Goal: Communication & Community: Participate in discussion

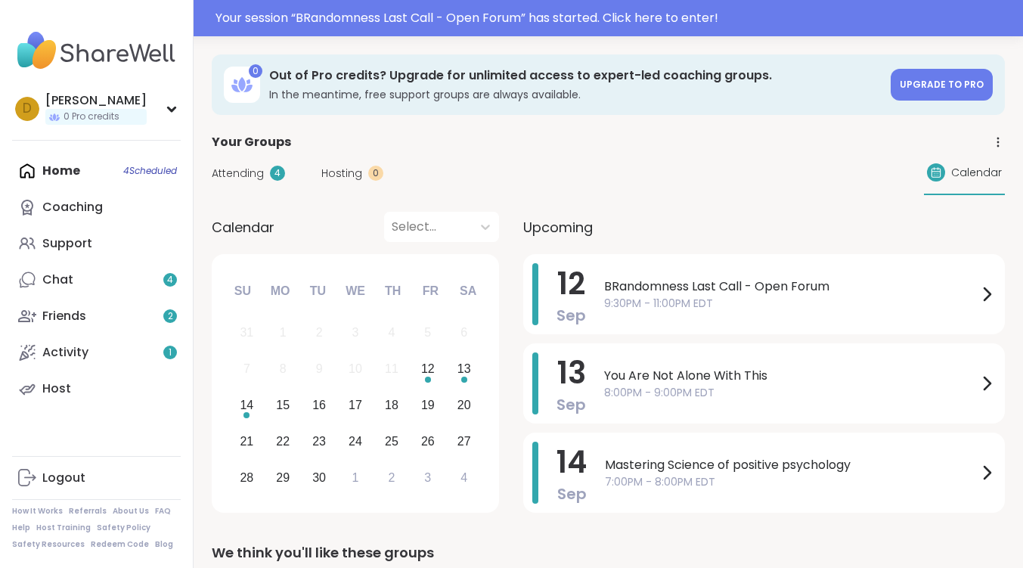
click at [63, 169] on div "Home 4 Scheduled Coaching Support Chat 4 Friends 2 Activity 1 Host" at bounding box center [96, 280] width 169 height 254
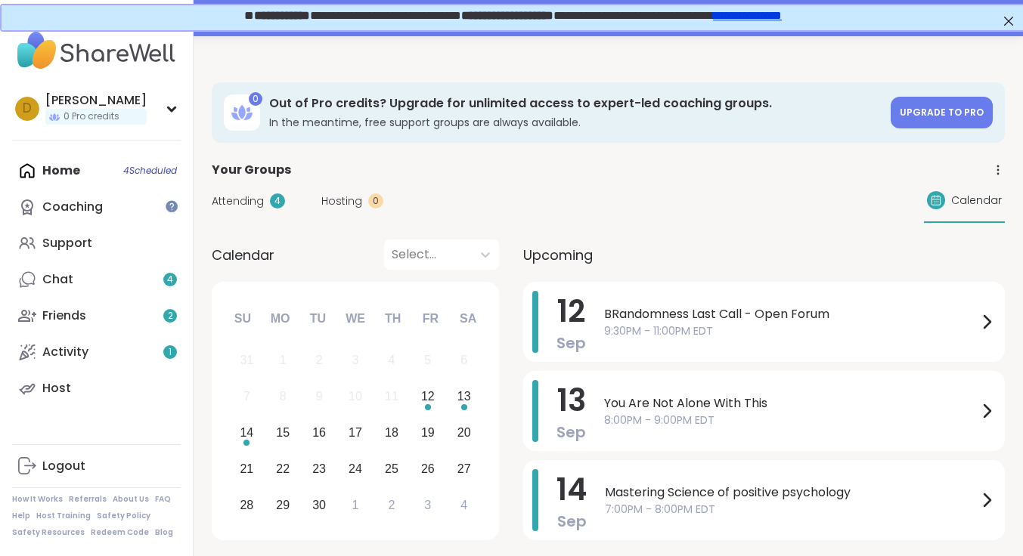
click at [239, 197] on span "Attending" at bounding box center [238, 202] width 52 height 16
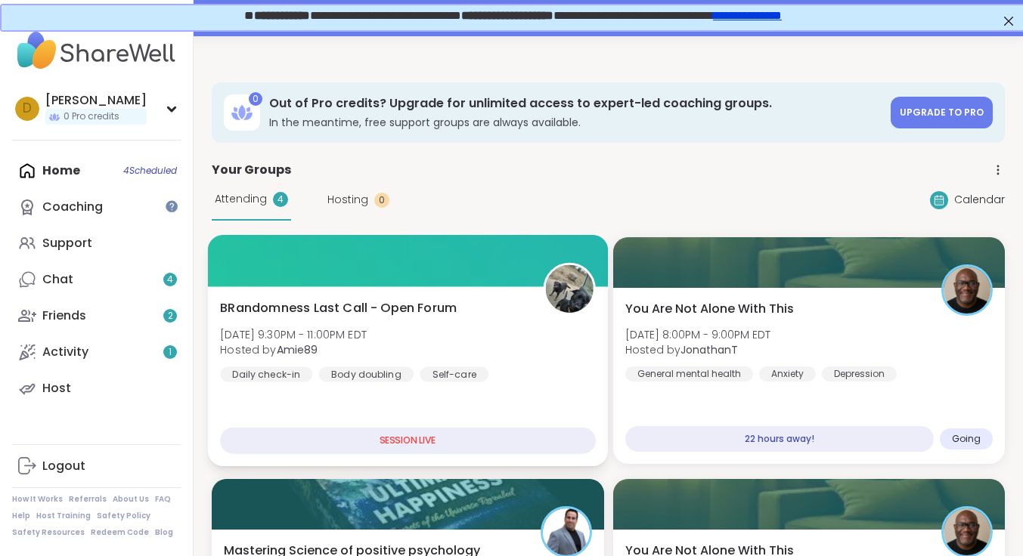
click at [381, 299] on span "BRandomness Last Call - Open Forum" at bounding box center [338, 308] width 237 height 18
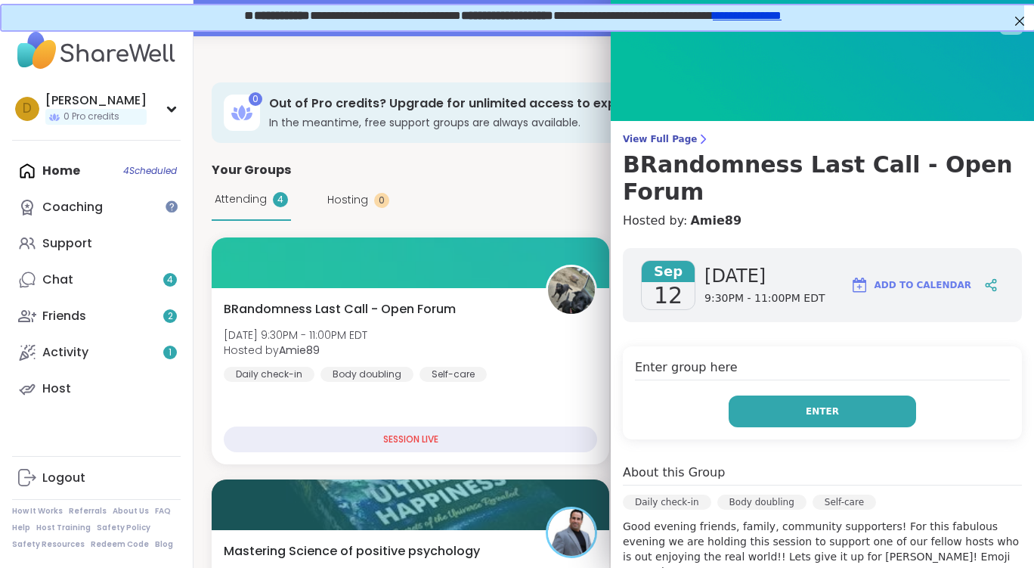
click at [755, 395] on button "Enter" at bounding box center [823, 411] width 188 height 32
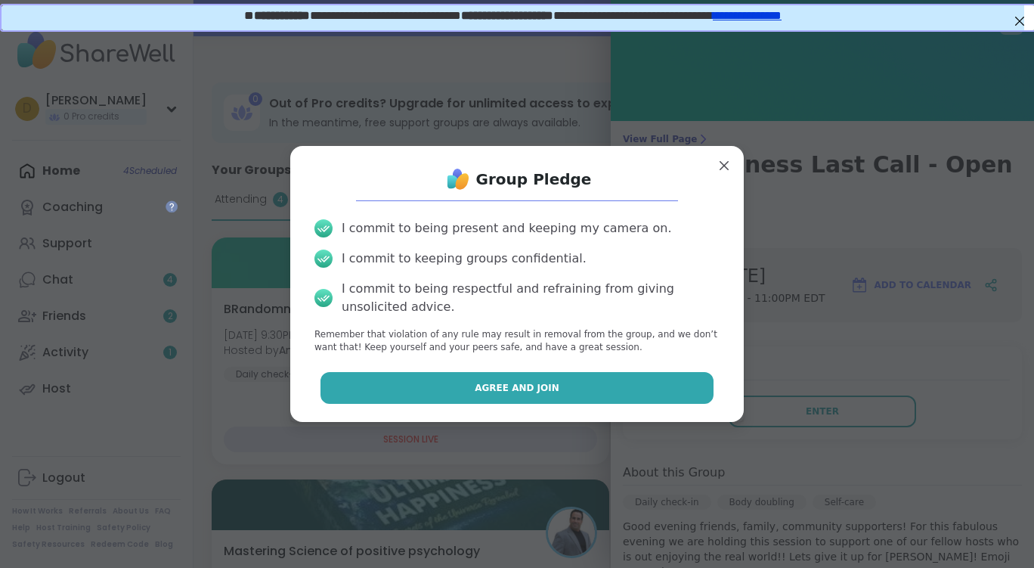
click at [510, 386] on span "Agree and Join" at bounding box center [517, 388] width 85 height 14
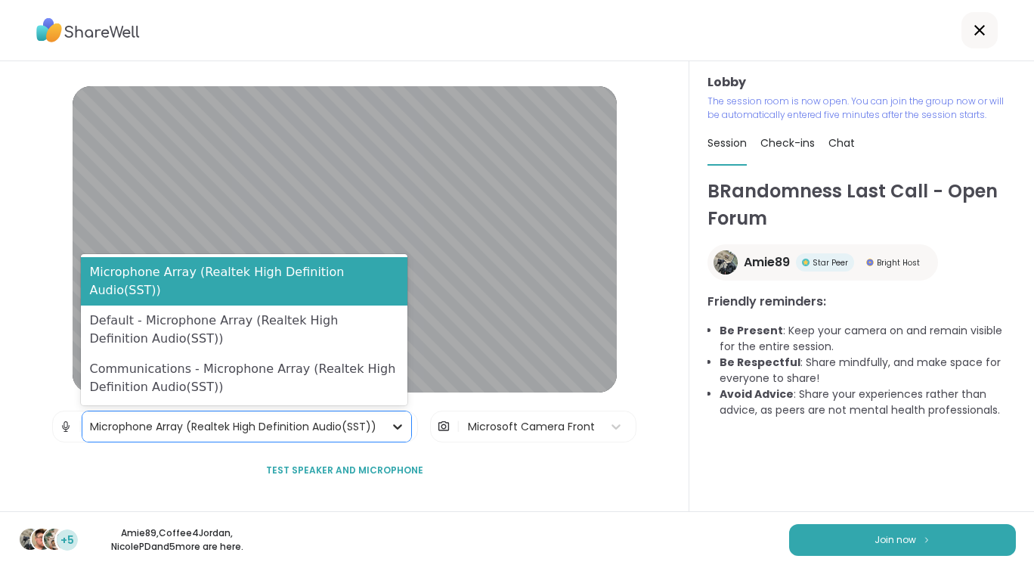
click at [390, 425] on icon at bounding box center [397, 426] width 15 height 15
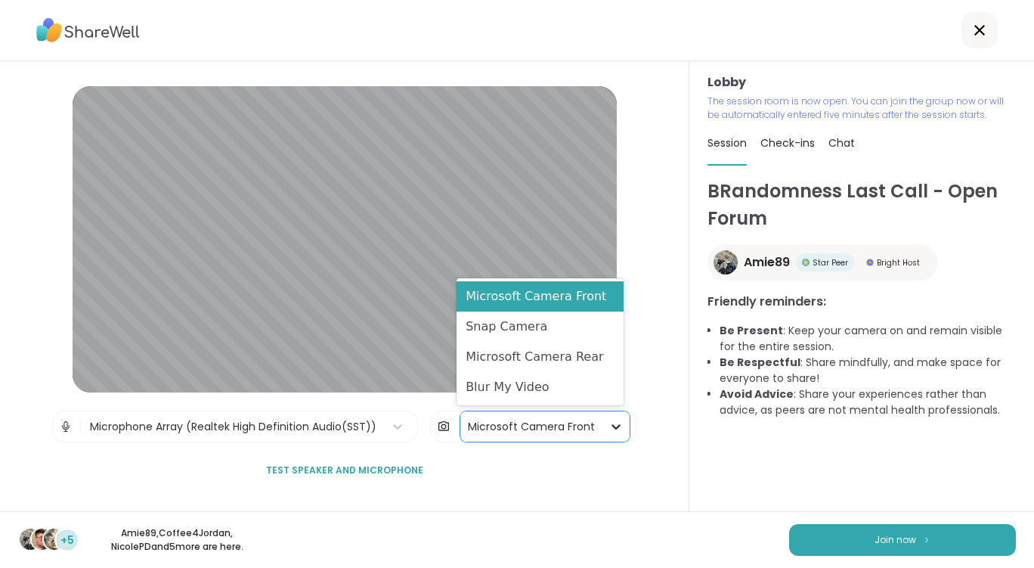
click at [609, 429] on icon at bounding box center [616, 426] width 15 height 15
click at [529, 392] on div "Blur My Video" at bounding box center [540, 387] width 167 height 30
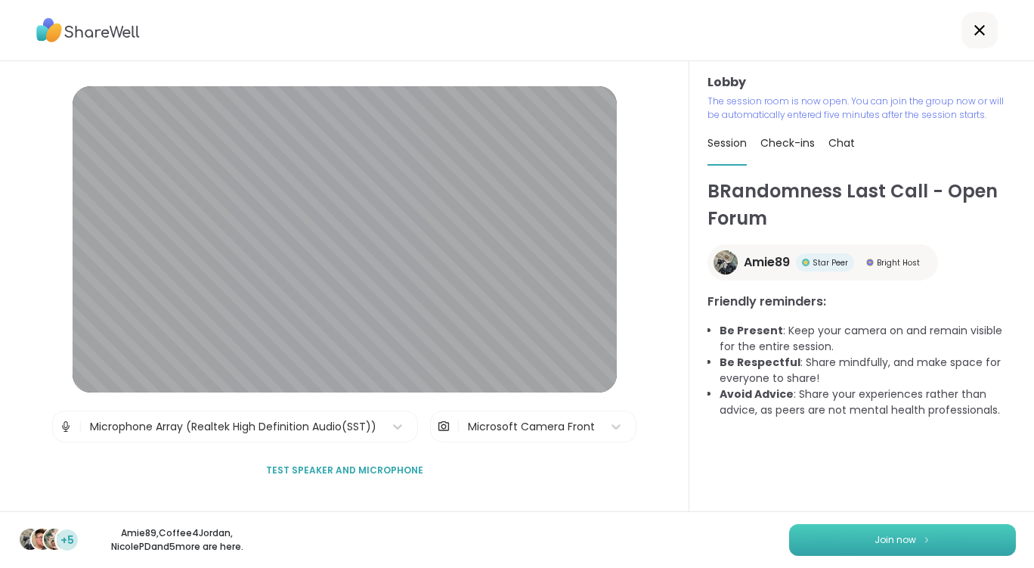
click at [887, 542] on span "Join now" at bounding box center [896, 540] width 42 height 14
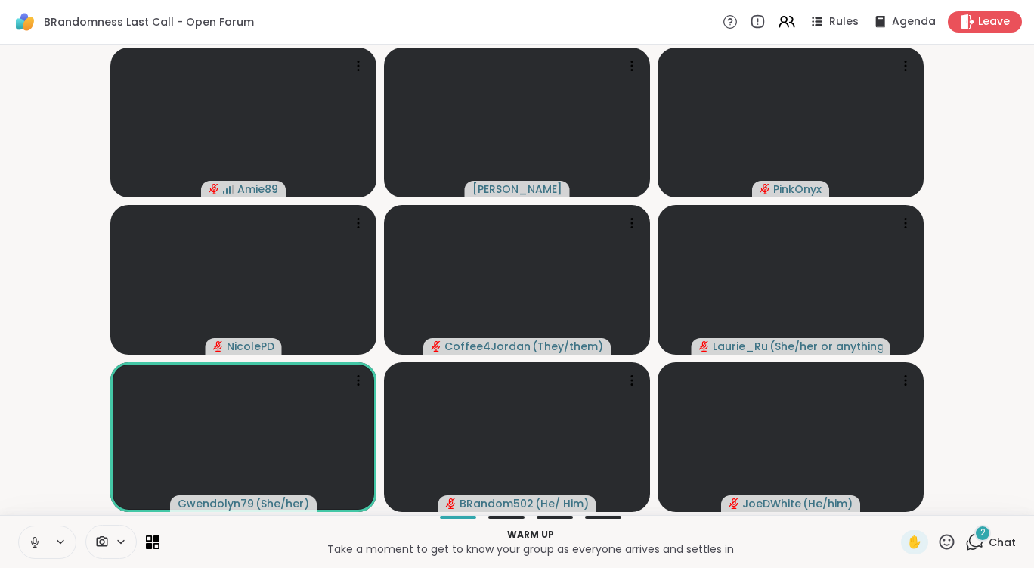
click at [45, 551] on button at bounding box center [33, 542] width 29 height 32
click at [975, 532] on div "4" at bounding box center [983, 533] width 17 height 17
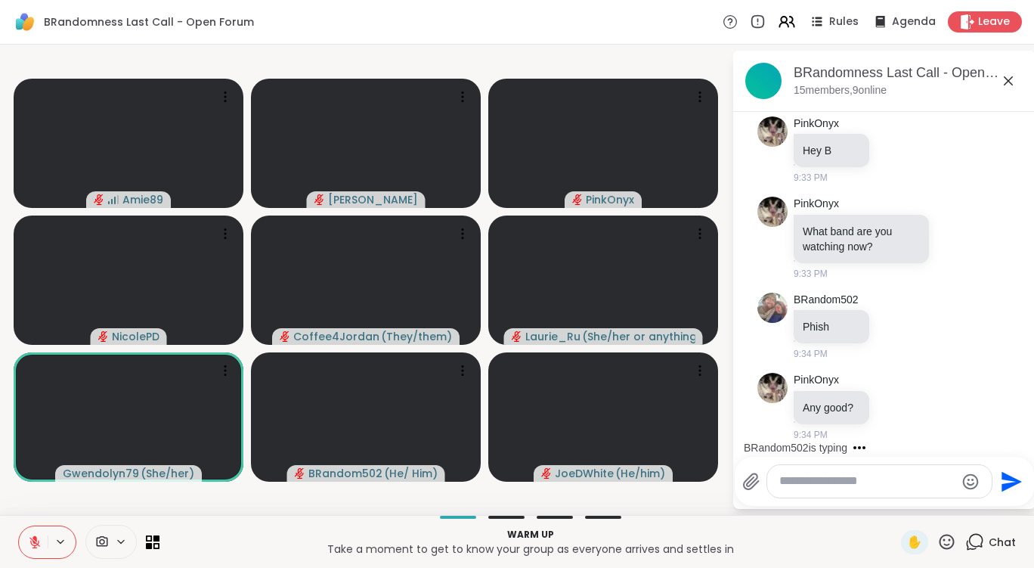
scroll to position [385, 0]
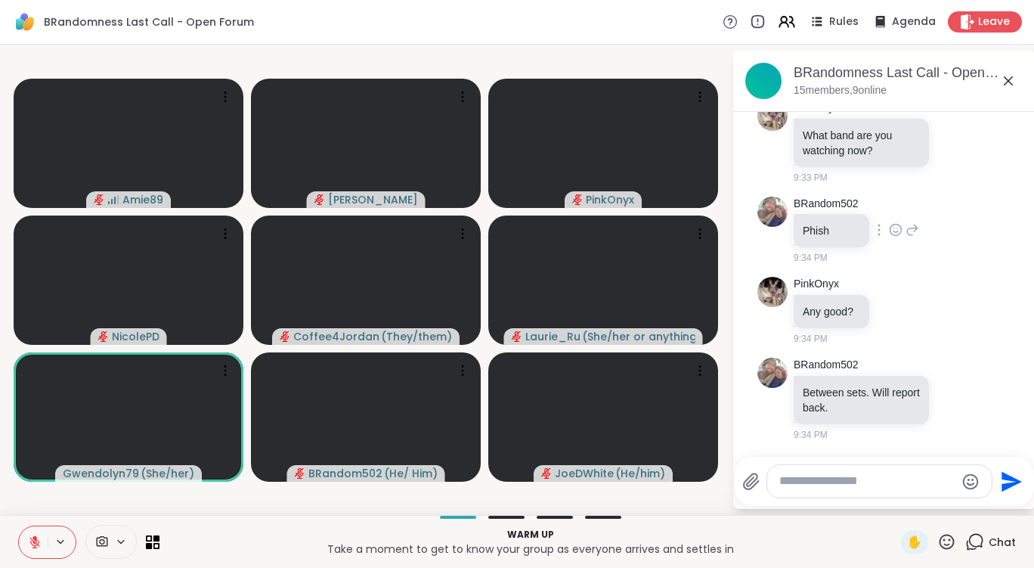
click at [902, 226] on div at bounding box center [896, 230] width 47 height 18
click at [898, 231] on icon at bounding box center [896, 229] width 14 height 15
click at [898, 216] on button "Select Reaction: Heart" at bounding box center [896, 206] width 30 height 30
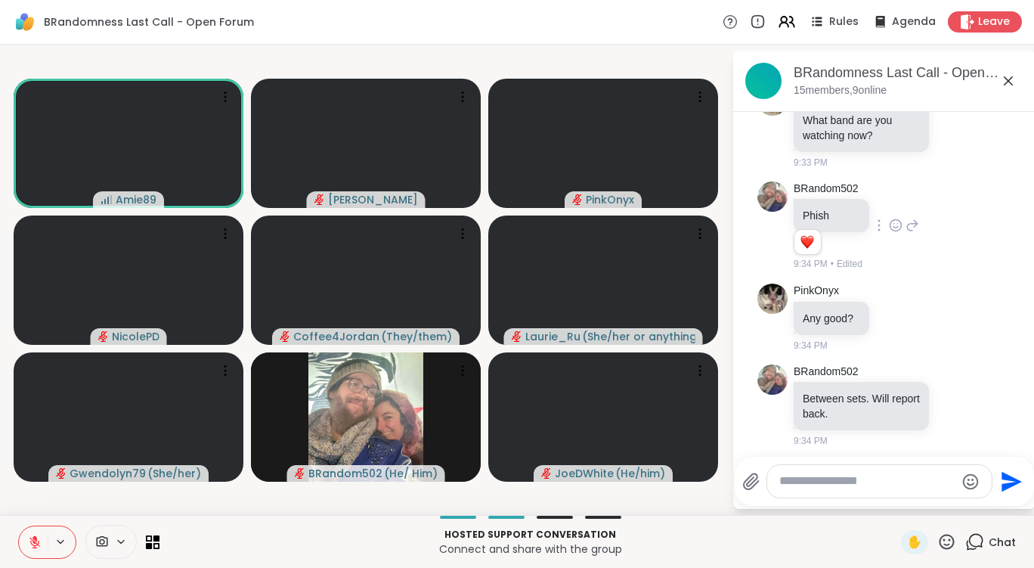
click at [939, 538] on icon at bounding box center [947, 541] width 19 height 19
click at [895, 498] on span "❤️" at bounding box center [902, 502] width 15 height 18
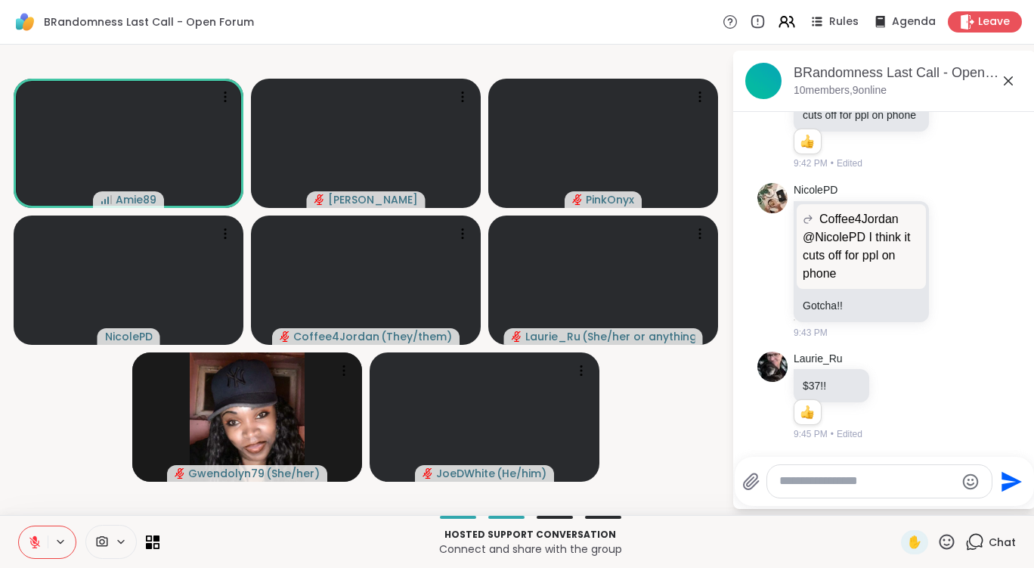
scroll to position [920, 0]
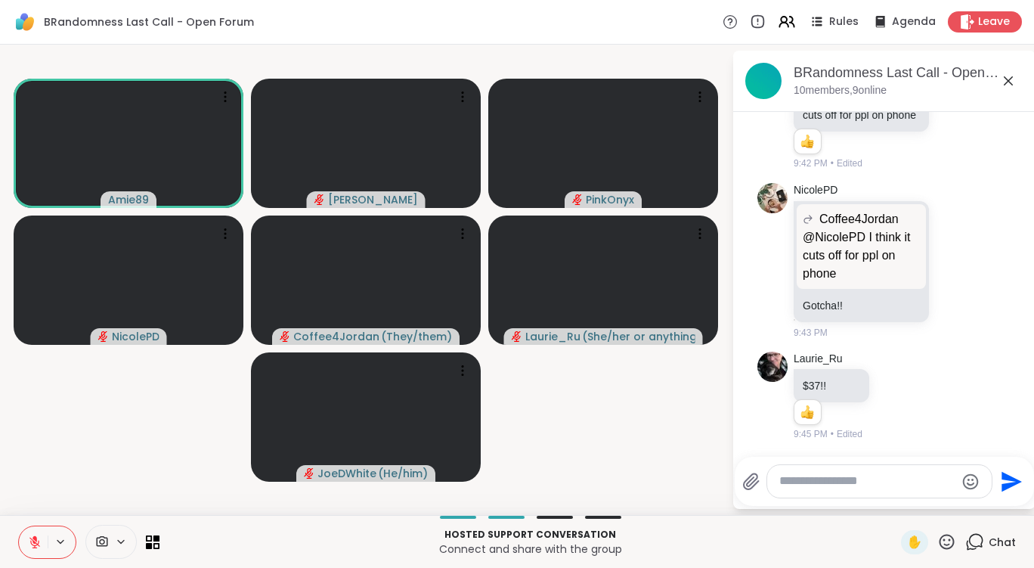
click at [42, 543] on button at bounding box center [33, 542] width 29 height 32
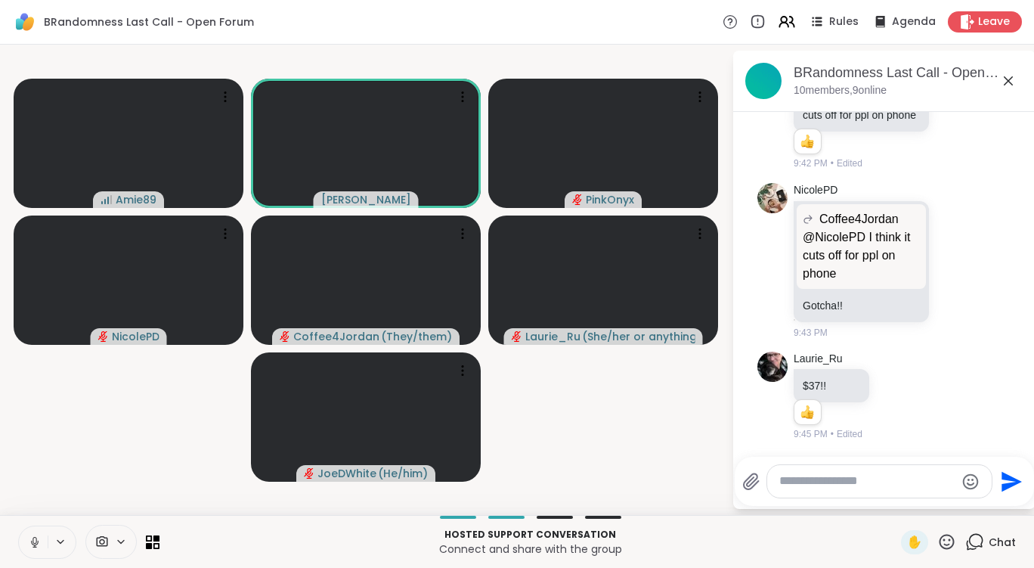
click at [42, 543] on button at bounding box center [33, 542] width 29 height 32
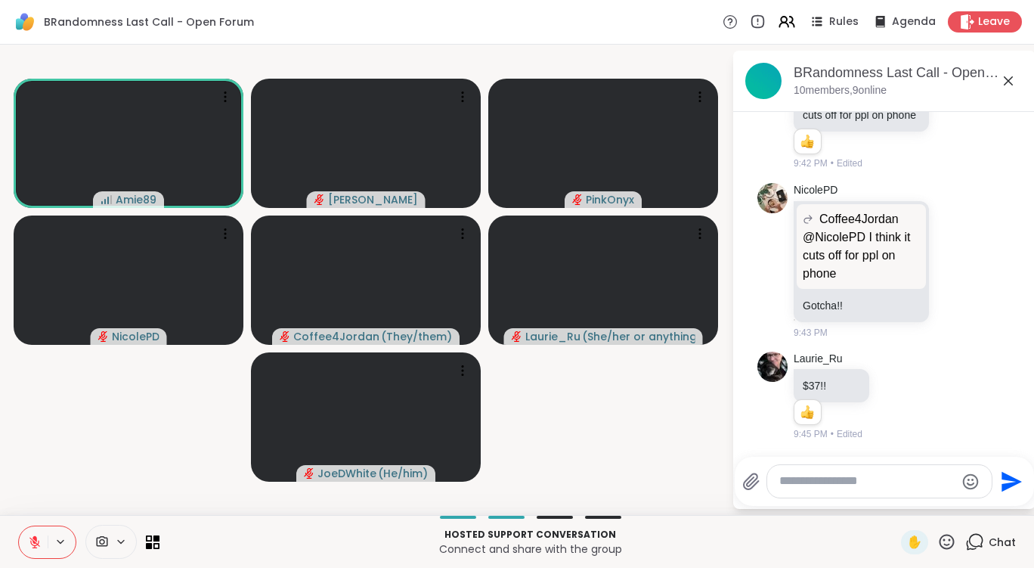
click at [42, 543] on button at bounding box center [33, 542] width 29 height 32
click at [41, 544] on button at bounding box center [33, 542] width 29 height 32
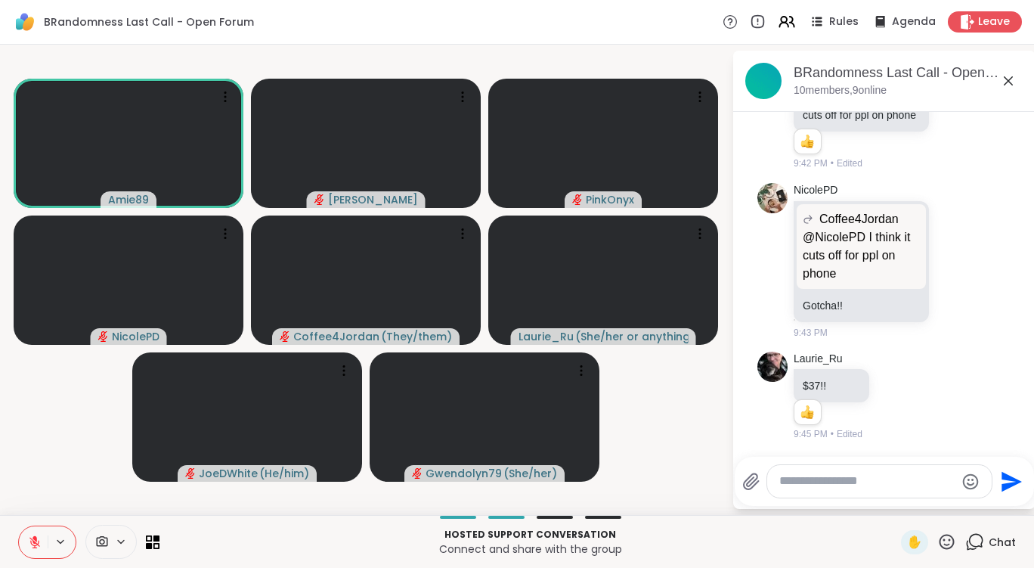
click at [949, 544] on div "✋ Chat" at bounding box center [958, 542] width 115 height 24
click at [944, 541] on icon at bounding box center [947, 541] width 15 height 15
click at [644, 414] on video-player-container "Amie89 [PERSON_NAME] NicolePD Coffee4Jordan ( They/them ) [PERSON_NAME] ( She/h…" at bounding box center [366, 280] width 714 height 458
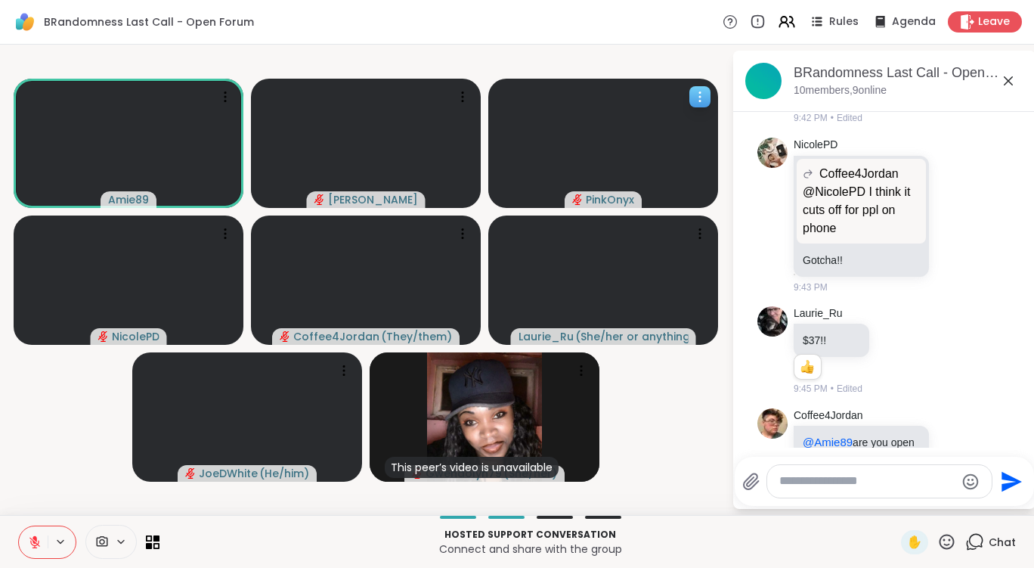
scroll to position [1015, 0]
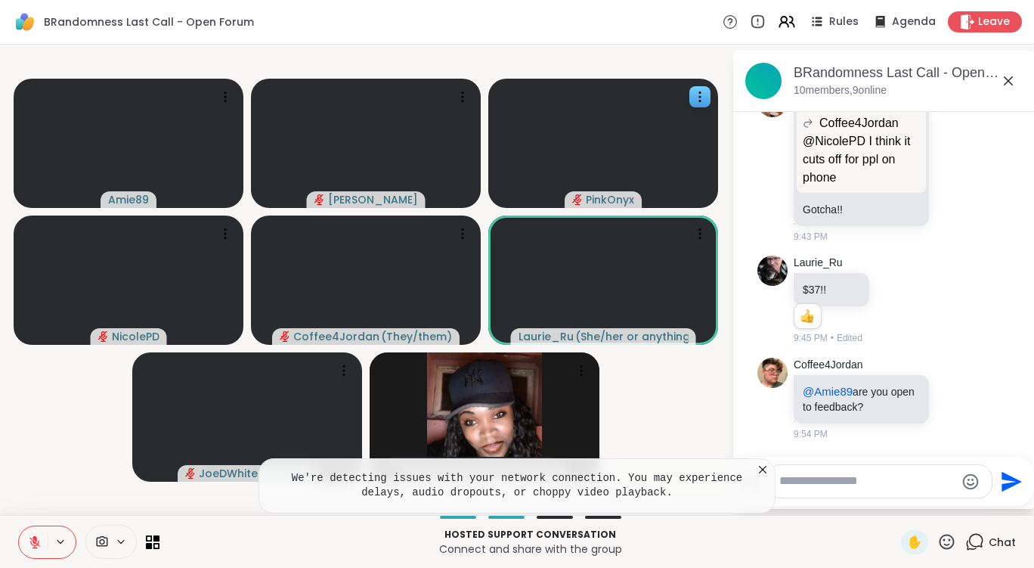
click at [767, 469] on icon at bounding box center [762, 469] width 15 height 15
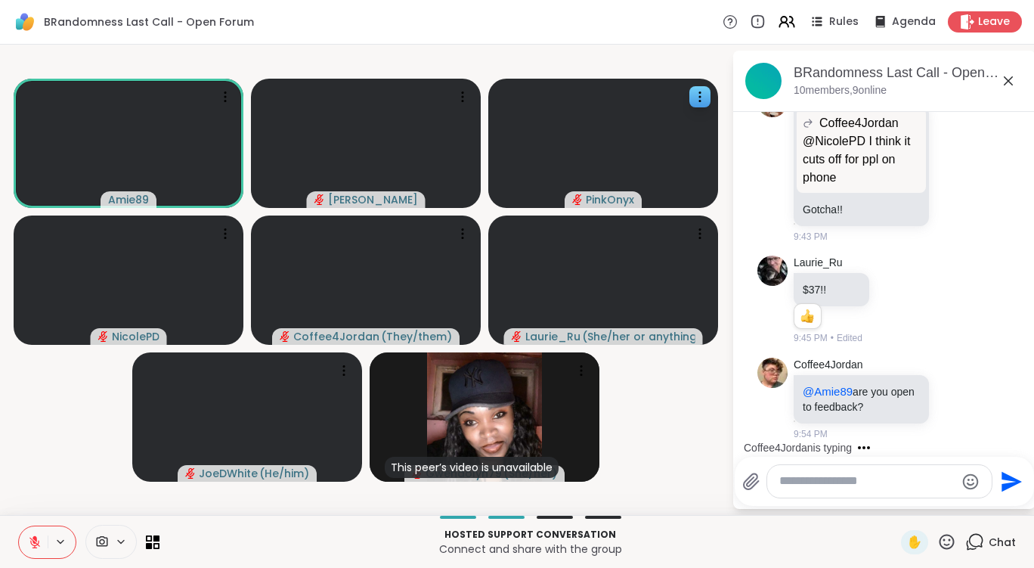
scroll to position [1111, 0]
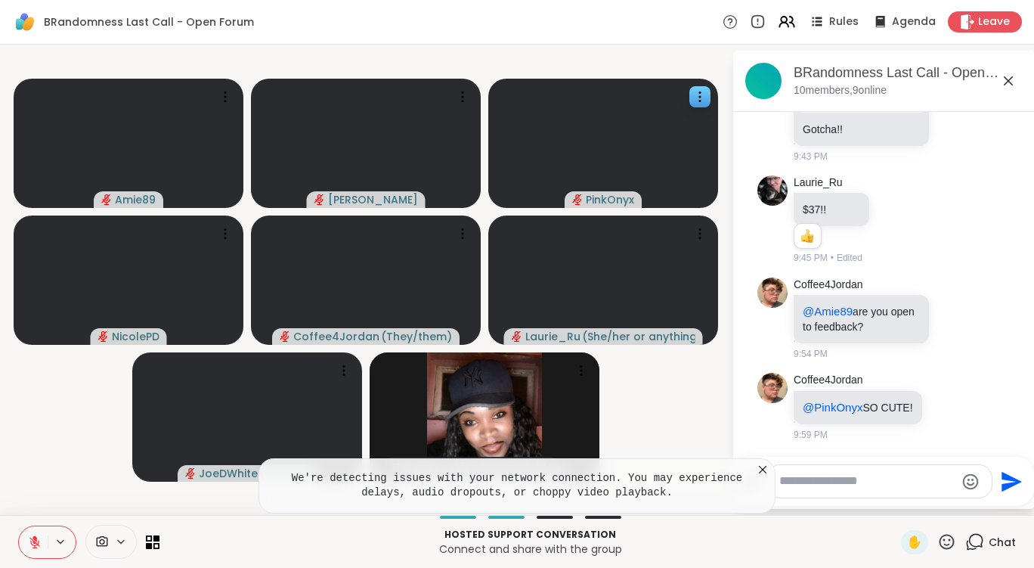
click at [767, 469] on icon at bounding box center [762, 469] width 15 height 15
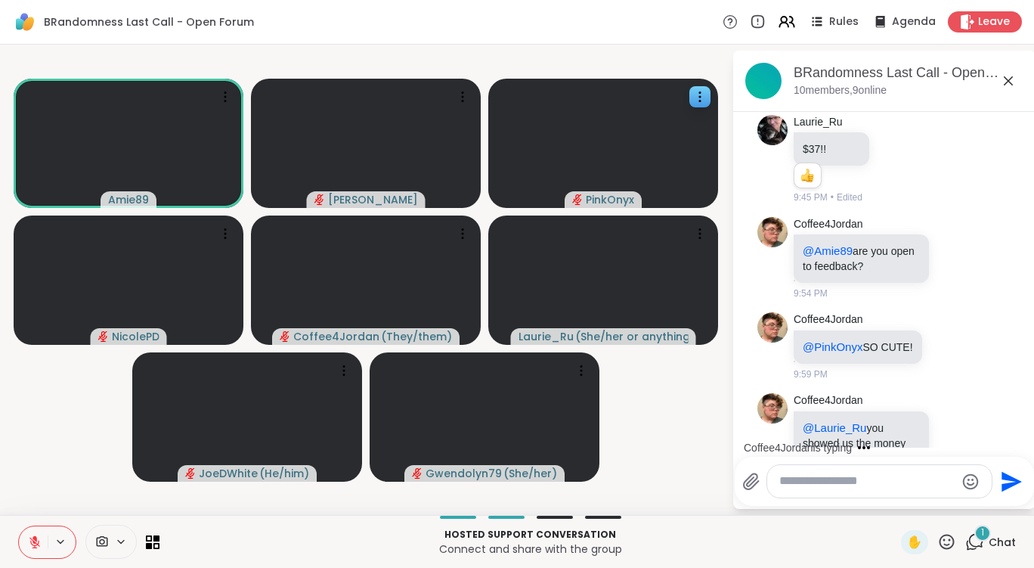
scroll to position [1223, 0]
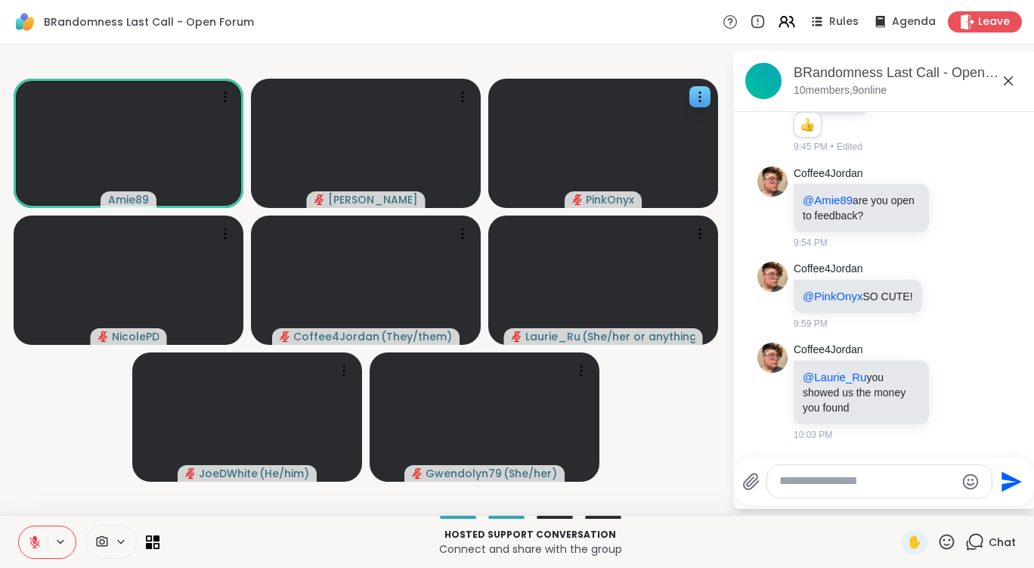
click at [29, 532] on button at bounding box center [33, 542] width 29 height 32
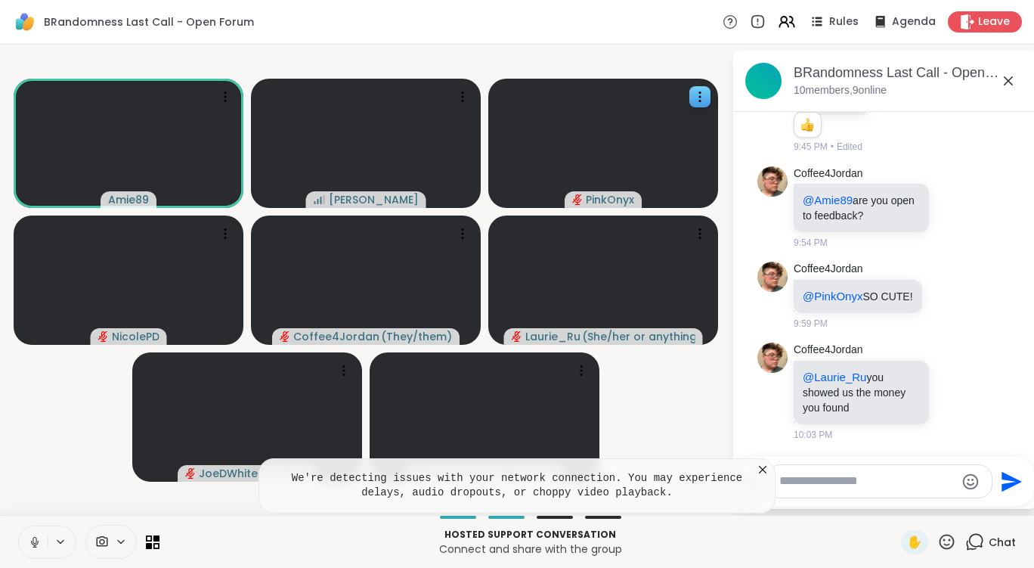
click at [763, 472] on icon at bounding box center [762, 469] width 15 height 15
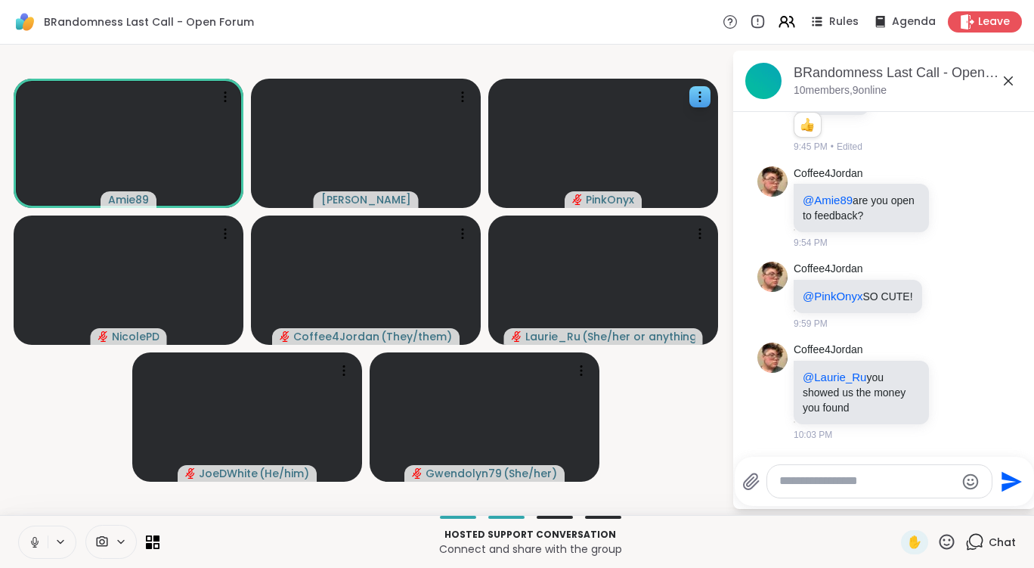
click at [39, 542] on icon at bounding box center [35, 542] width 14 height 14
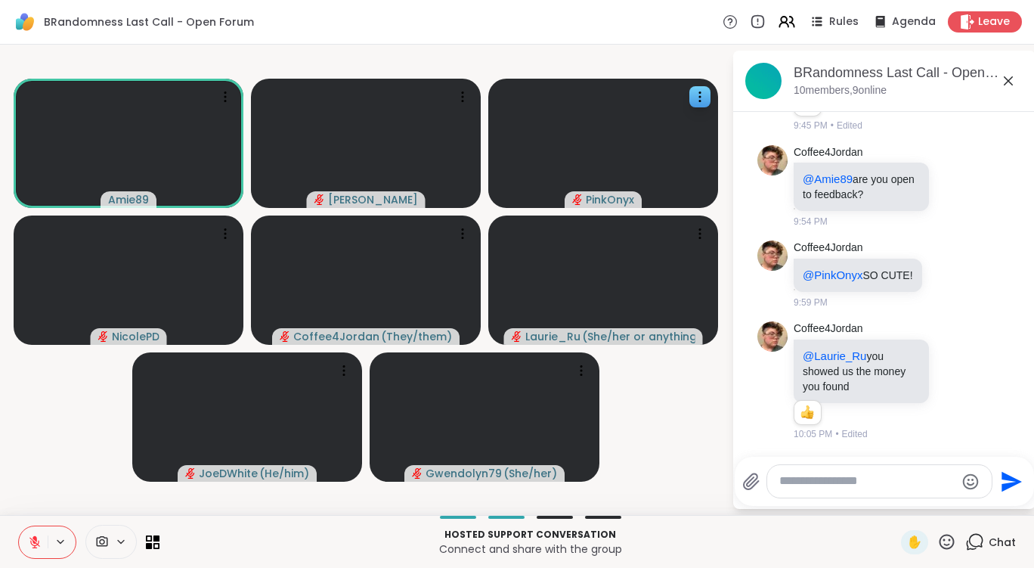
scroll to position [1244, 0]
click at [36, 547] on icon at bounding box center [34, 542] width 11 height 11
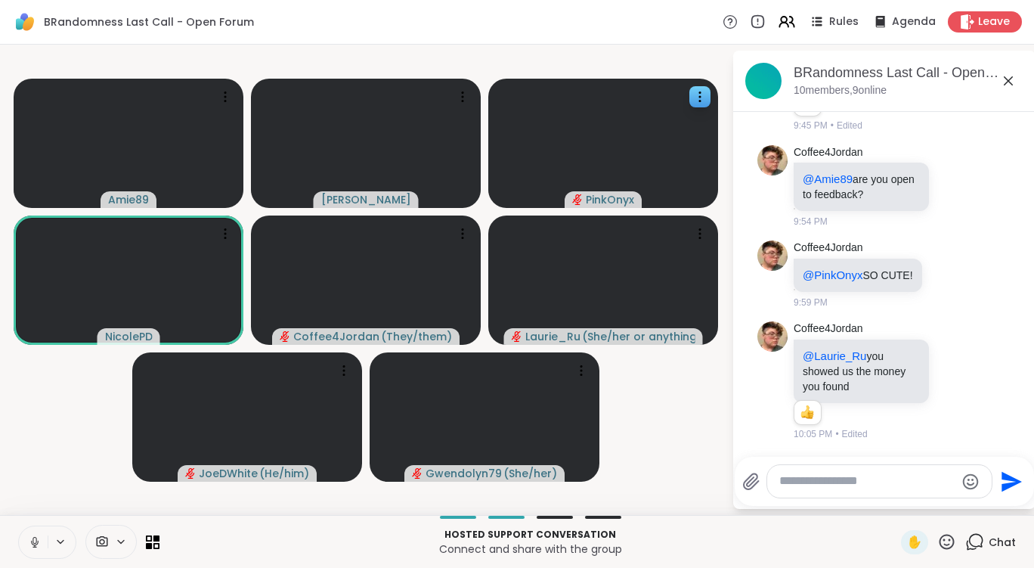
click at [36, 547] on icon at bounding box center [35, 542] width 14 height 14
click at [36, 547] on icon at bounding box center [34, 542] width 11 height 11
click at [36, 547] on icon at bounding box center [35, 542] width 14 height 14
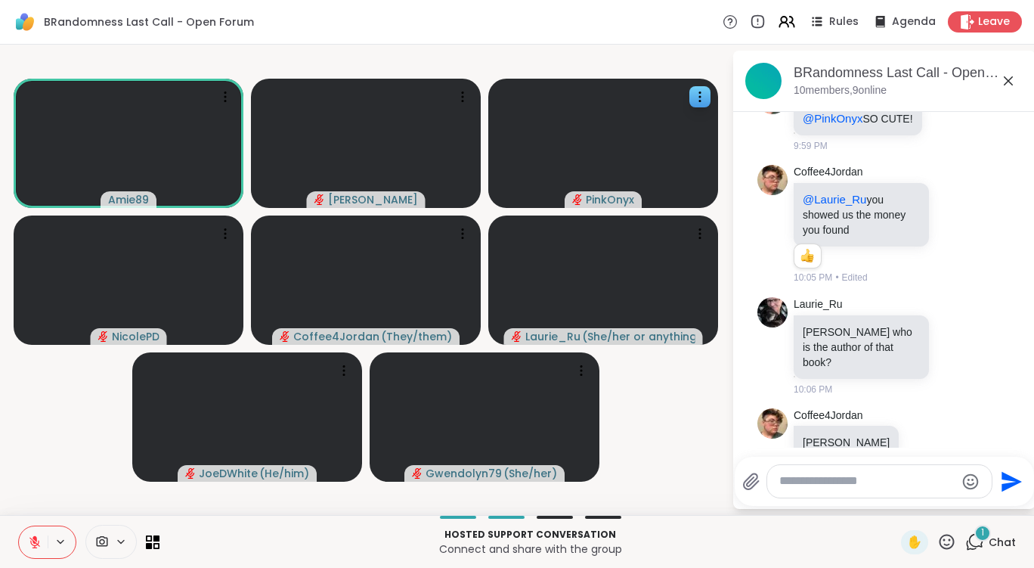
scroll to position [1420, 0]
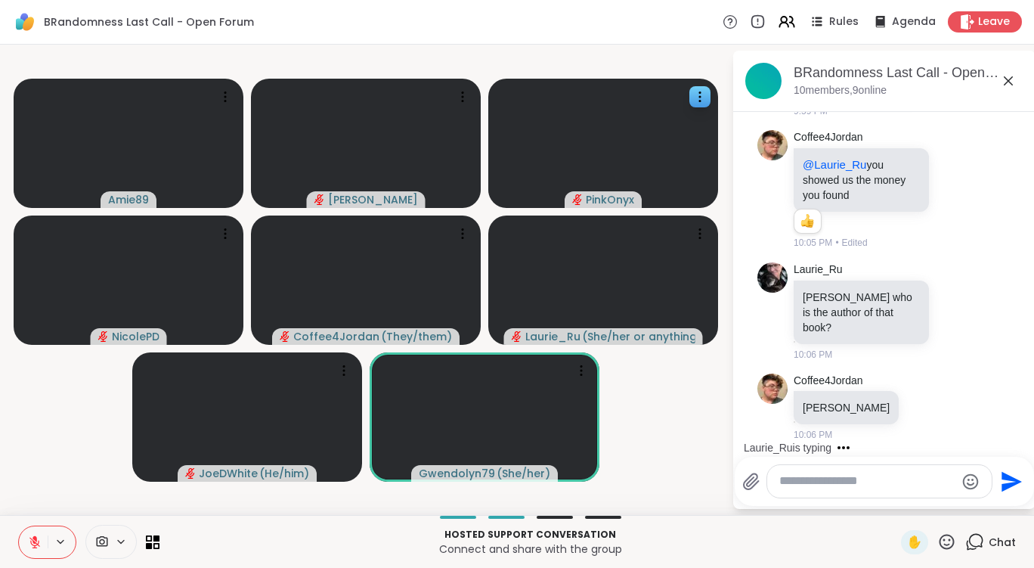
click at [940, 543] on icon at bounding box center [947, 541] width 19 height 19
click at [895, 504] on span "❤️" at bounding box center [902, 502] width 15 height 18
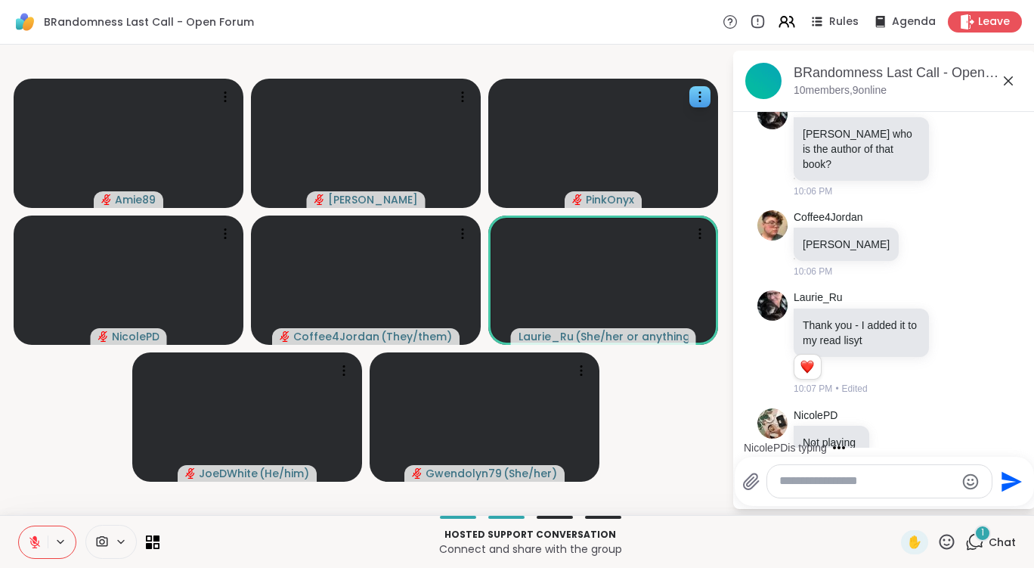
scroll to position [1618, 0]
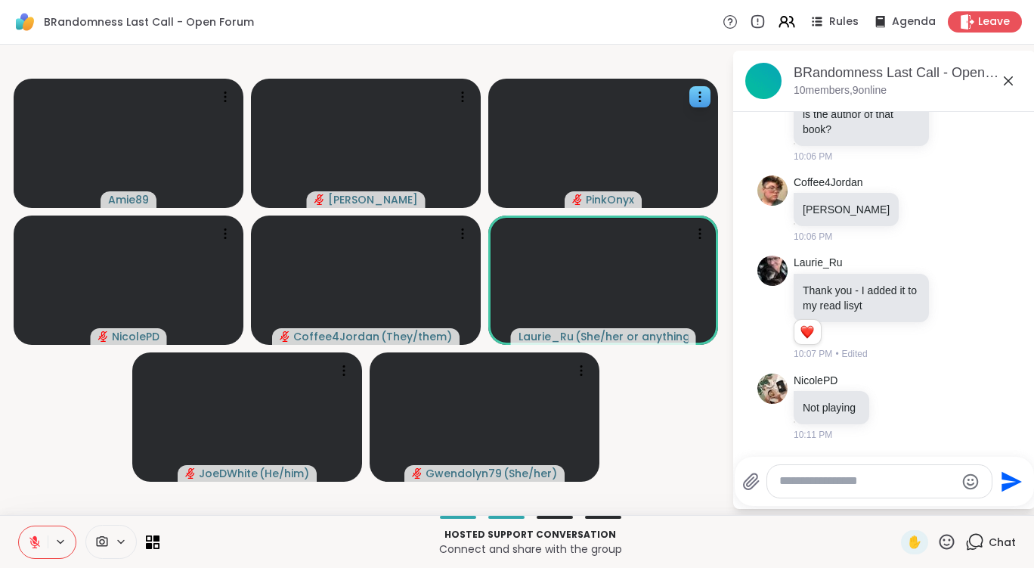
click at [42, 546] on button at bounding box center [33, 542] width 29 height 32
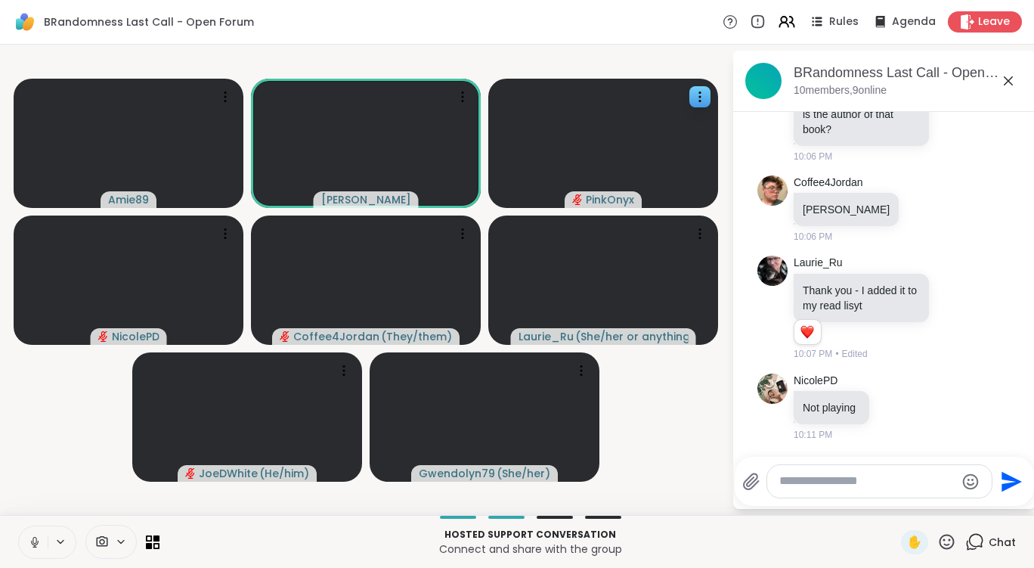
click at [42, 546] on button at bounding box center [33, 542] width 29 height 32
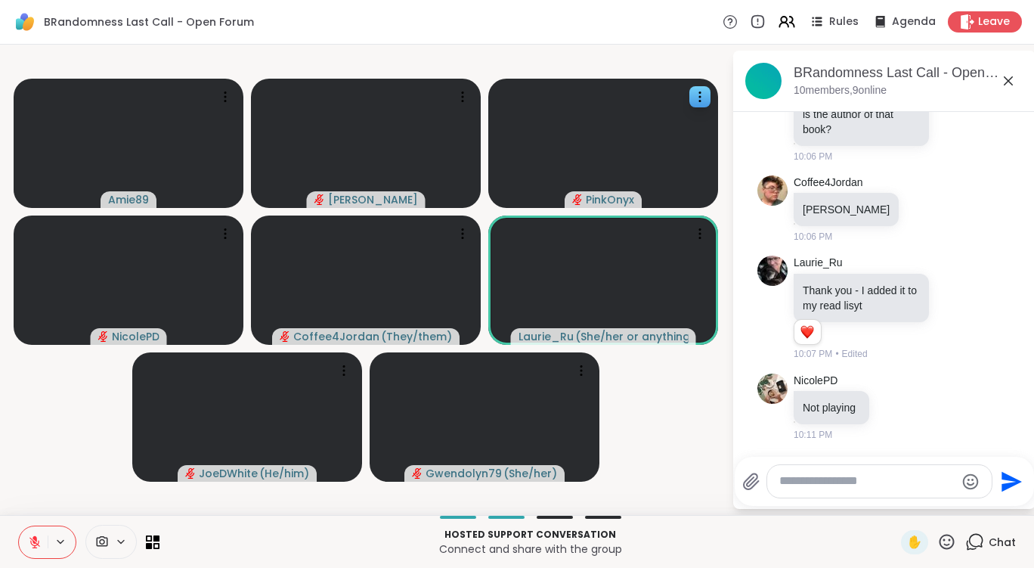
click at [36, 544] on icon at bounding box center [34, 542] width 11 height 11
click at [35, 540] on icon at bounding box center [35, 542] width 14 height 14
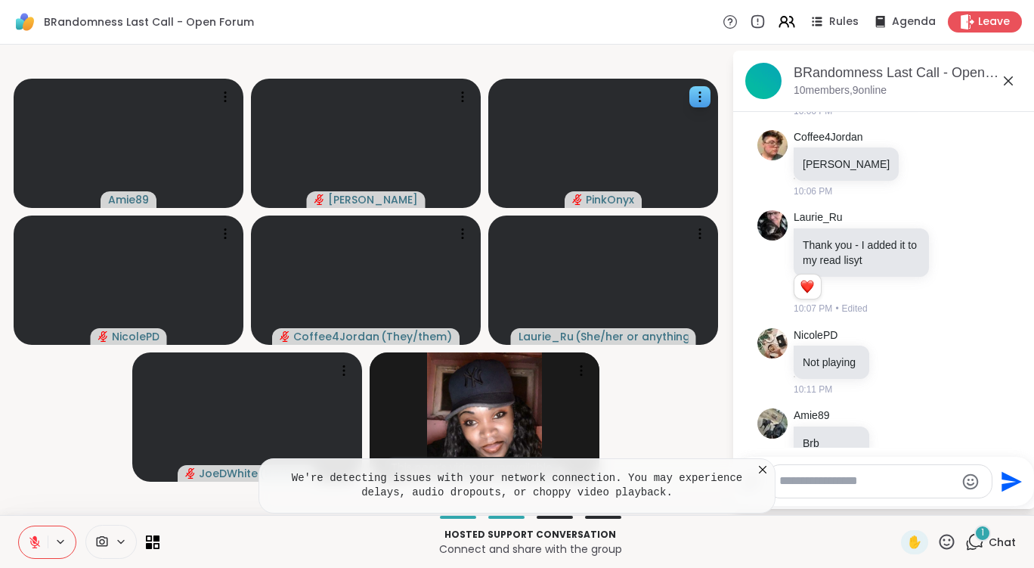
scroll to position [1699, 0]
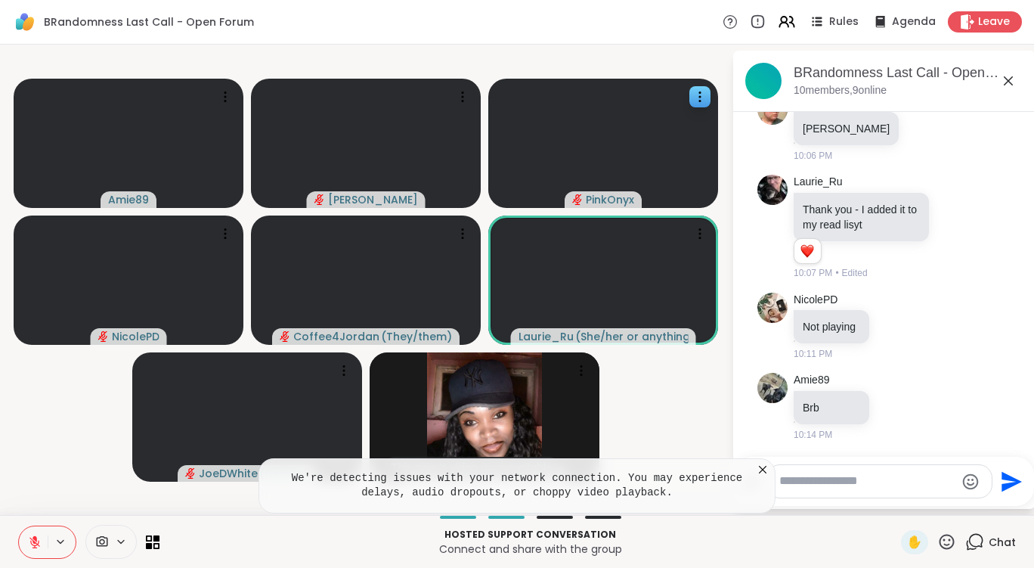
click at [36, 535] on icon at bounding box center [35, 542] width 14 height 14
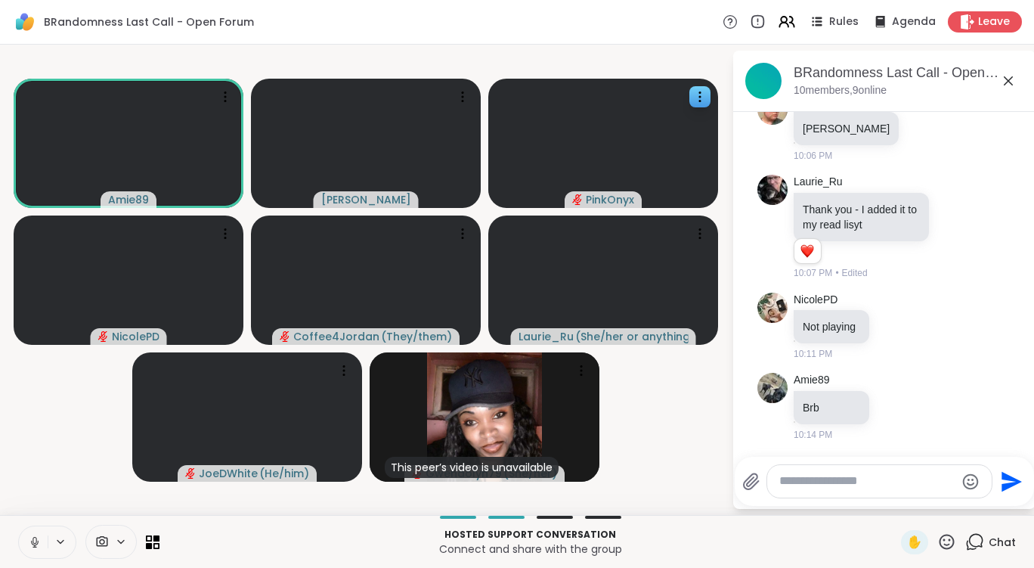
click at [36, 535] on icon at bounding box center [35, 542] width 14 height 14
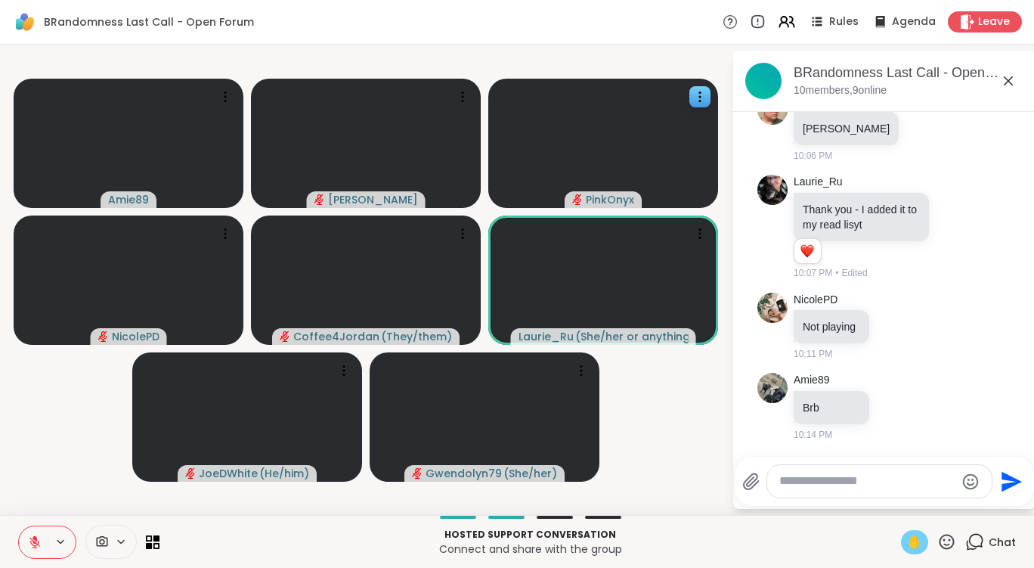
click at [907, 537] on span "✋" at bounding box center [914, 542] width 15 height 18
click at [907, 538] on span "✋" at bounding box center [914, 542] width 15 height 18
click at [938, 540] on icon at bounding box center [947, 541] width 19 height 19
click at [995, 506] on span "🎉" at bounding box center [1002, 502] width 15 height 18
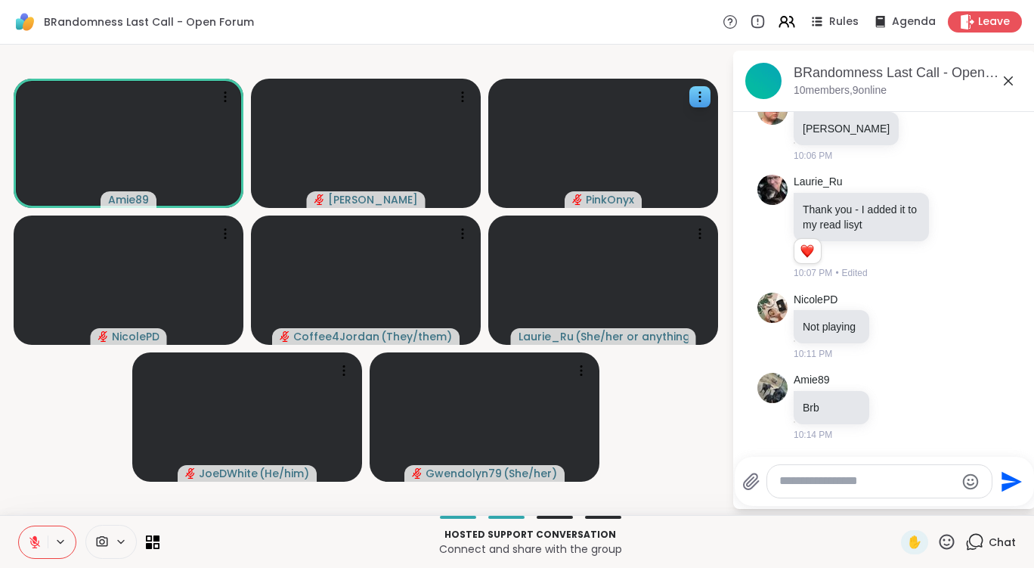
click at [837, 483] on textarea "Type your message" at bounding box center [868, 481] width 176 height 16
type textarea "***"
click at [1000, 478] on icon "Send" at bounding box center [1012, 482] width 24 height 24
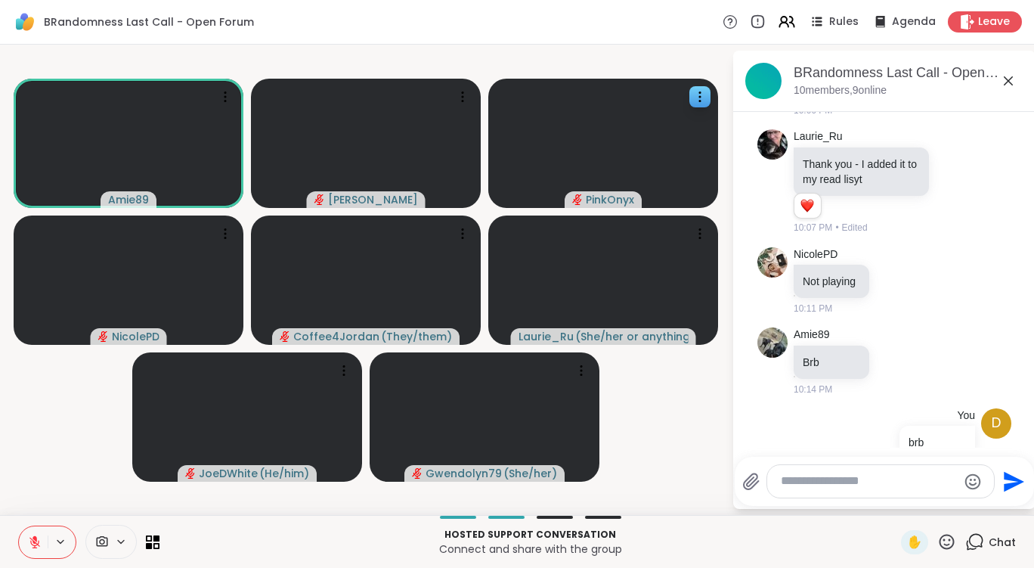
scroll to position [1779, 0]
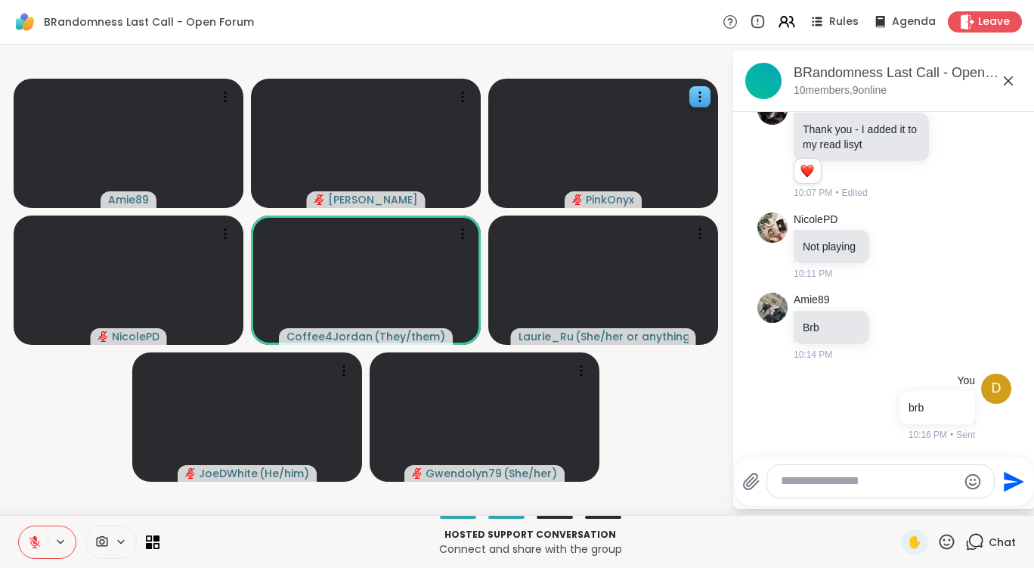
click at [38, 545] on icon at bounding box center [35, 542] width 14 height 14
click at [29, 538] on icon at bounding box center [35, 542] width 14 height 14
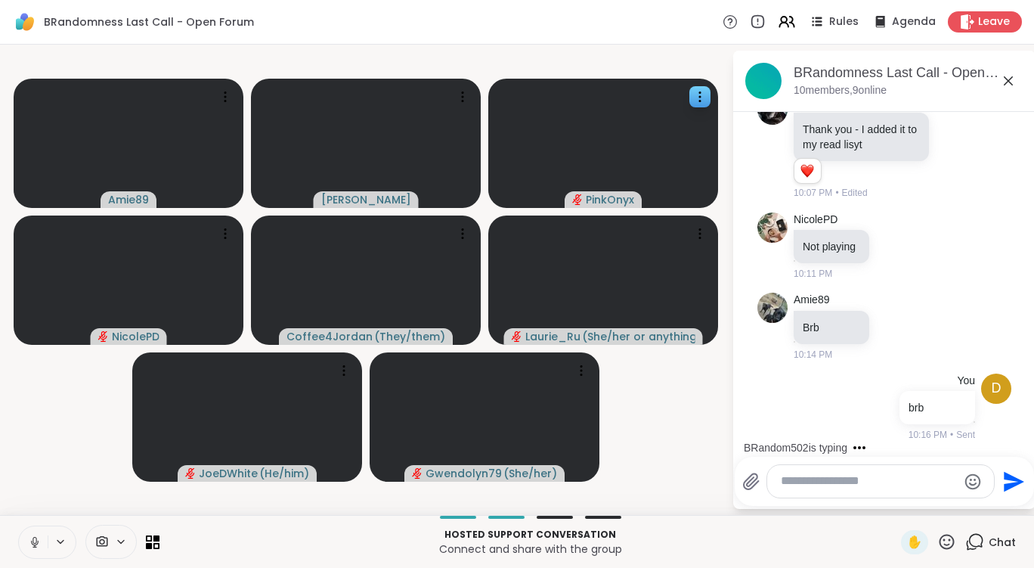
click at [29, 538] on icon at bounding box center [35, 542] width 14 height 14
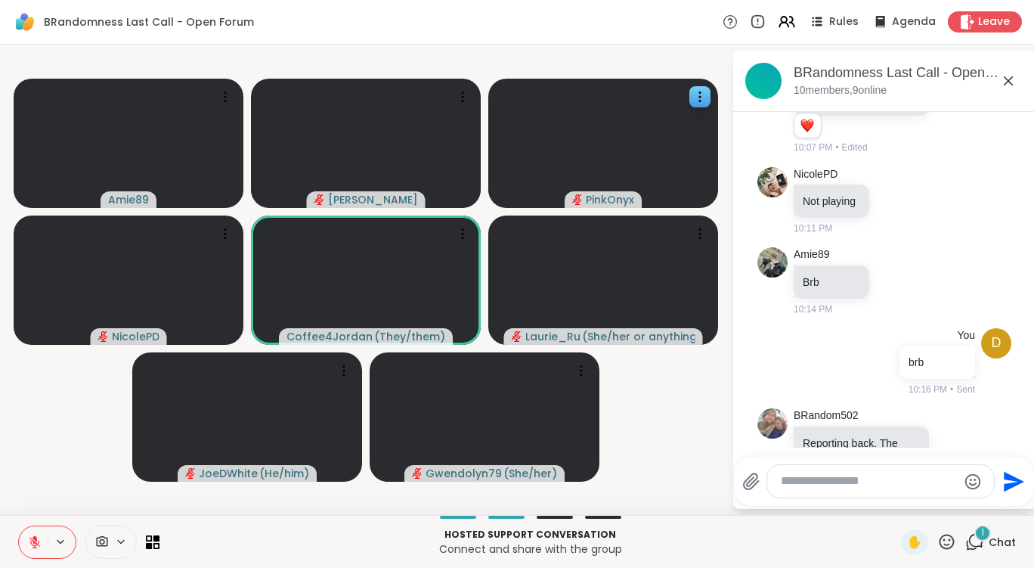
scroll to position [1905, 0]
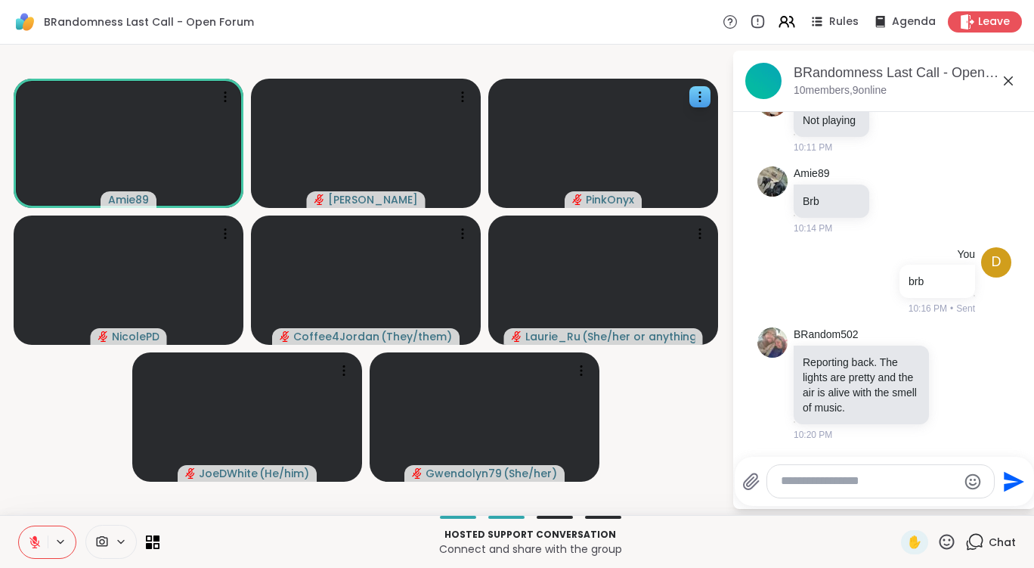
click at [31, 539] on icon at bounding box center [35, 542] width 14 height 14
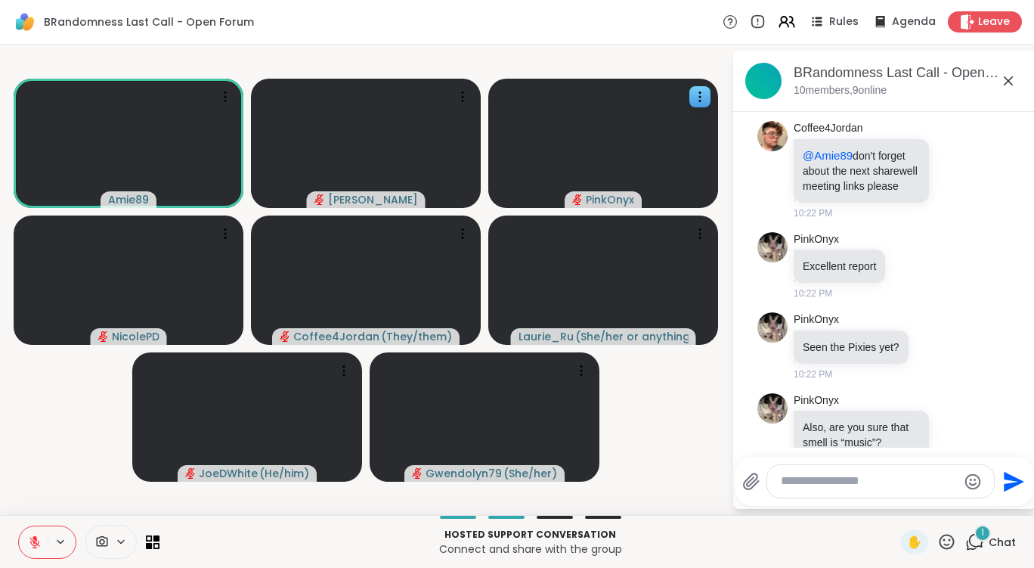
scroll to position [2288, 0]
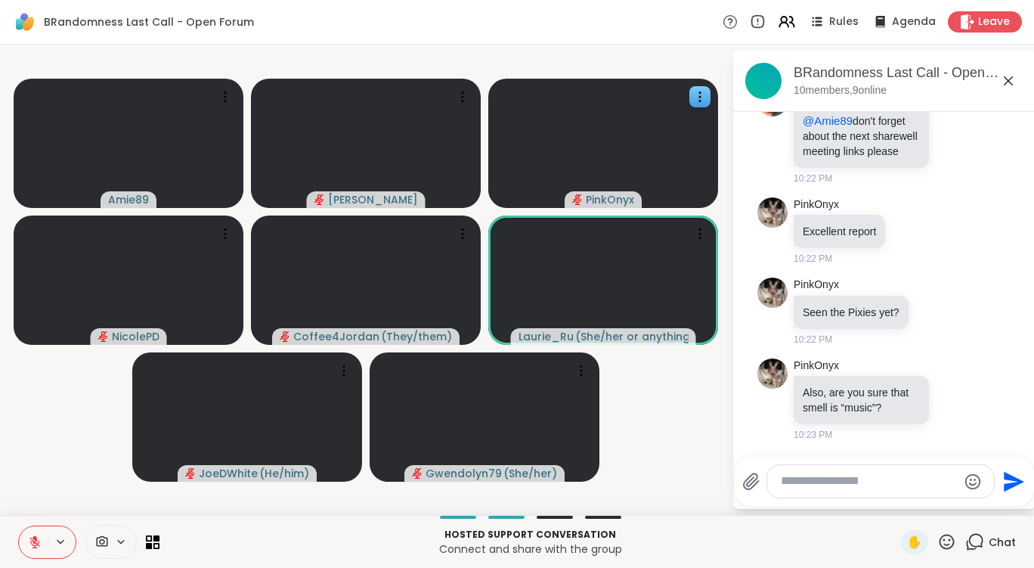
click at [35, 539] on icon at bounding box center [35, 538] width 5 height 6
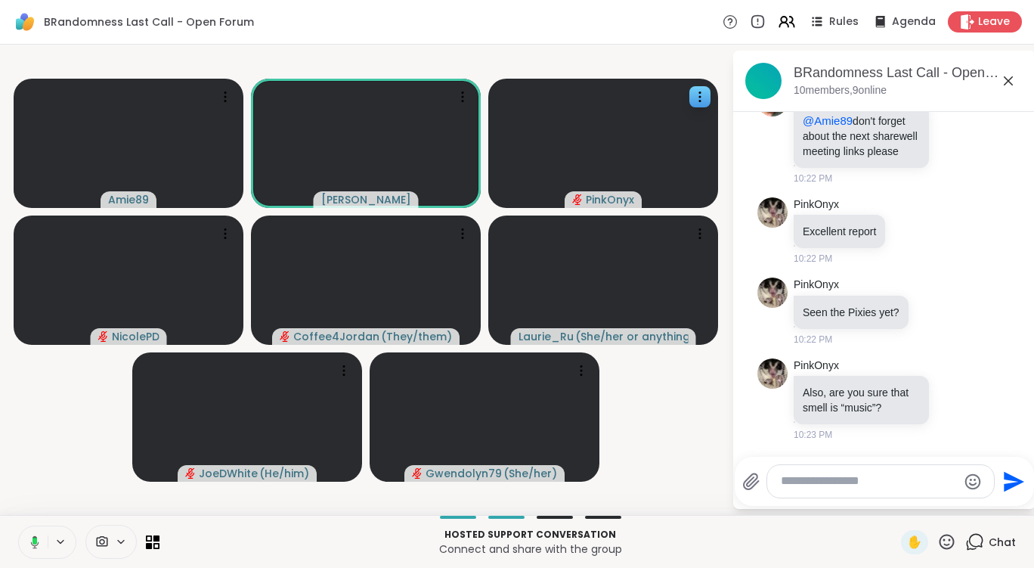
click at [35, 539] on rect at bounding box center [35, 541] width 5 height 7
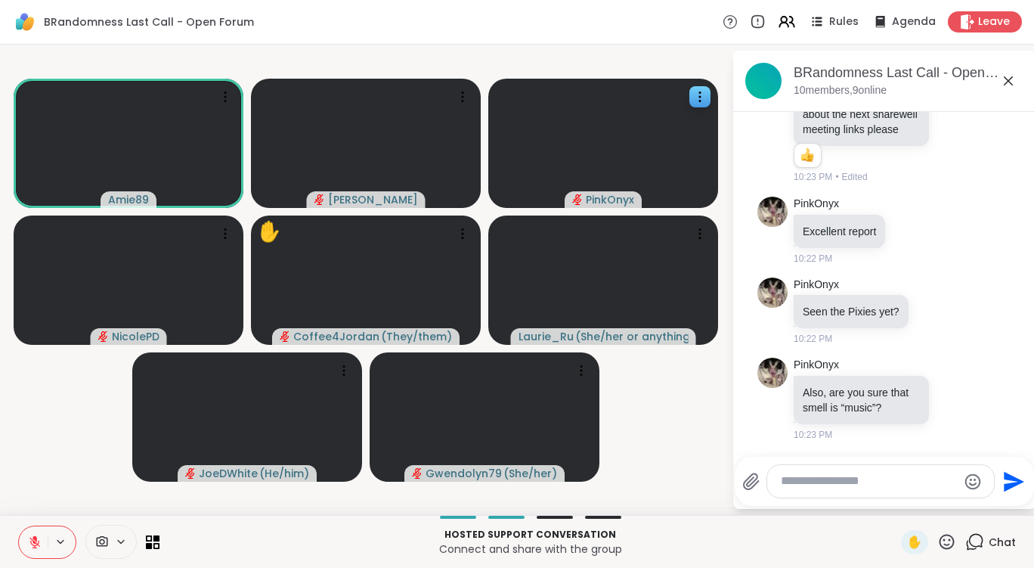
scroll to position [2310, 0]
click at [33, 541] on icon at bounding box center [34, 542] width 11 height 11
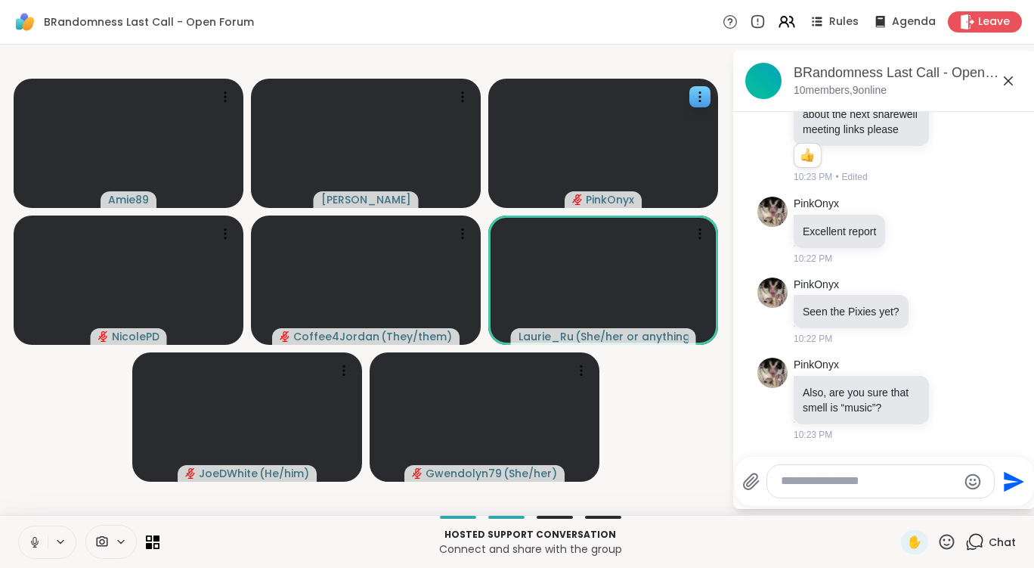
click at [33, 541] on icon at bounding box center [35, 542] width 14 height 14
click at [33, 541] on icon at bounding box center [34, 542] width 11 height 11
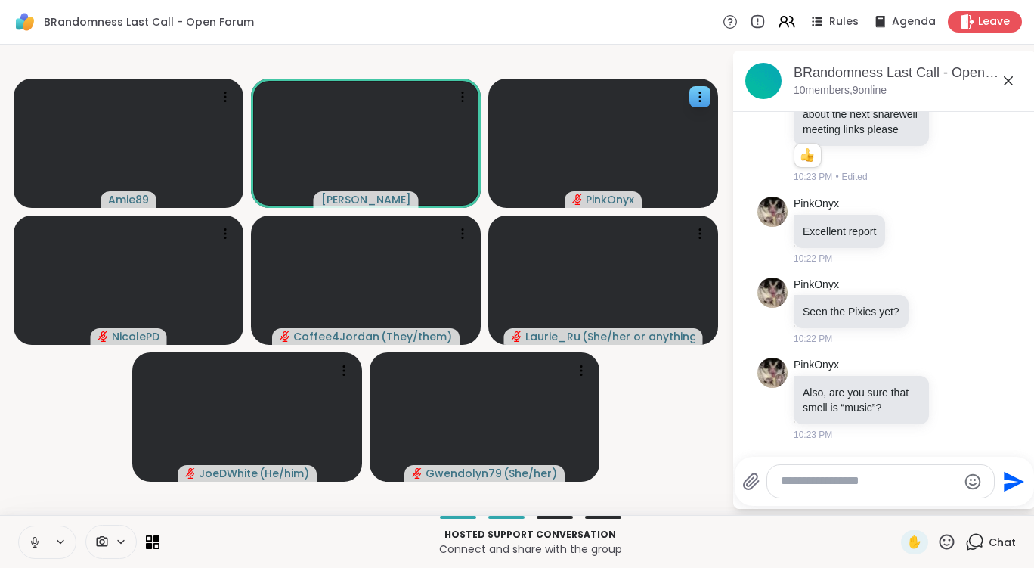
click at [33, 541] on icon at bounding box center [35, 542] width 14 height 14
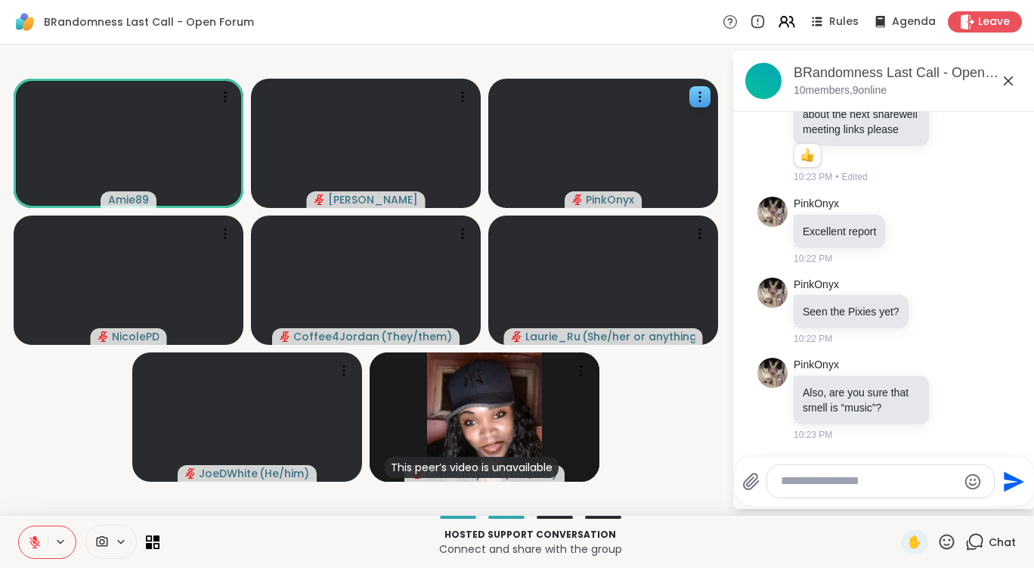
click at [39, 536] on icon at bounding box center [35, 542] width 14 height 14
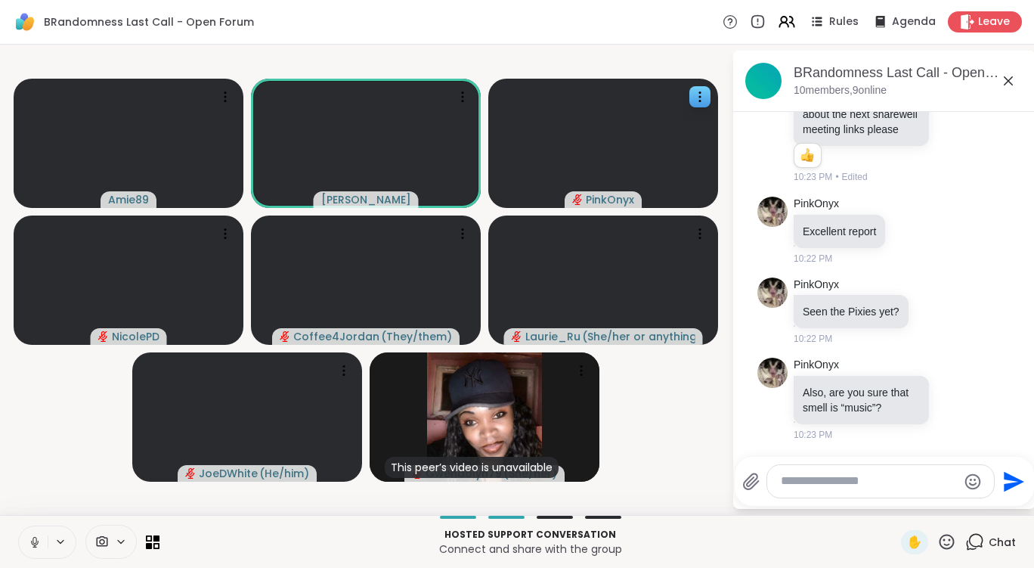
click at [39, 544] on icon at bounding box center [35, 542] width 14 height 14
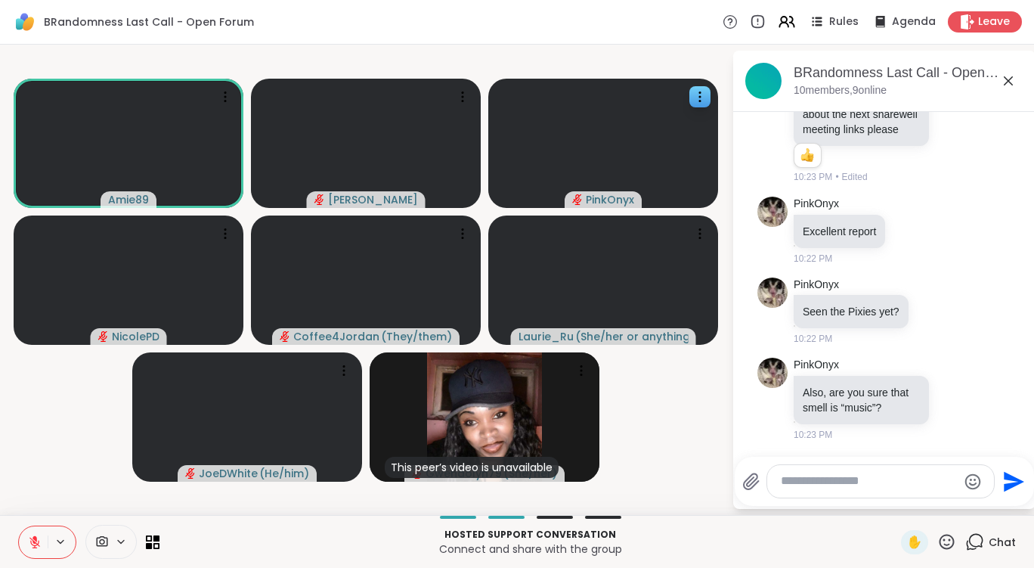
click at [39, 544] on icon at bounding box center [34, 542] width 11 height 11
click at [33, 545] on icon at bounding box center [35, 542] width 14 height 14
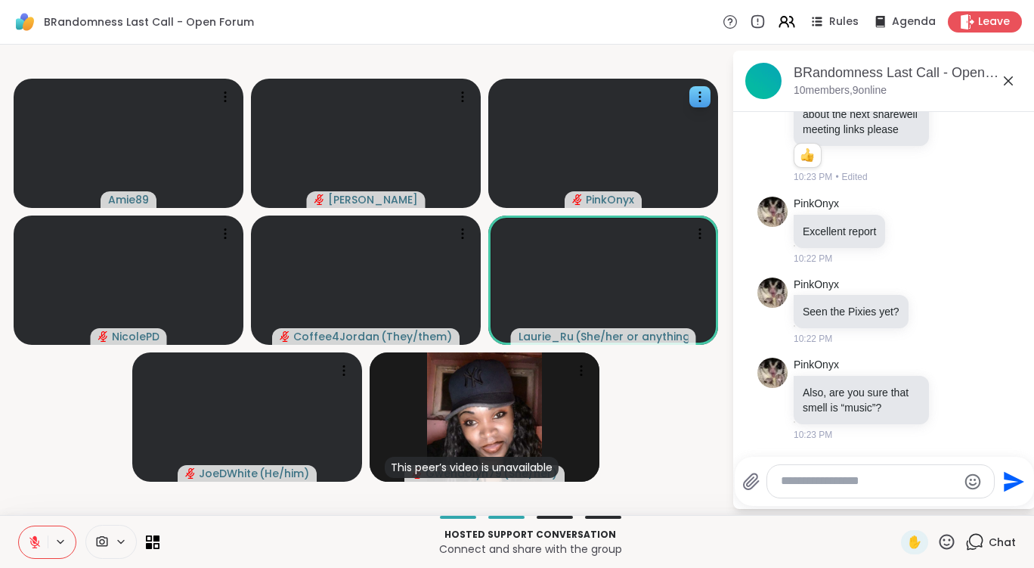
click at [33, 545] on icon at bounding box center [35, 542] width 14 height 14
click at [39, 541] on icon at bounding box center [34, 542] width 11 height 11
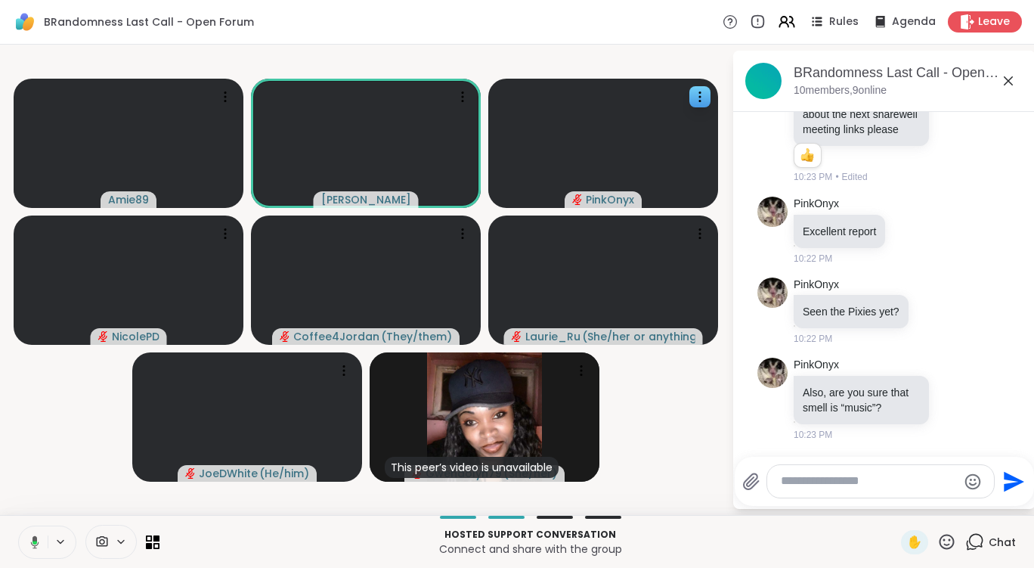
click at [39, 541] on icon at bounding box center [33, 542] width 14 height 14
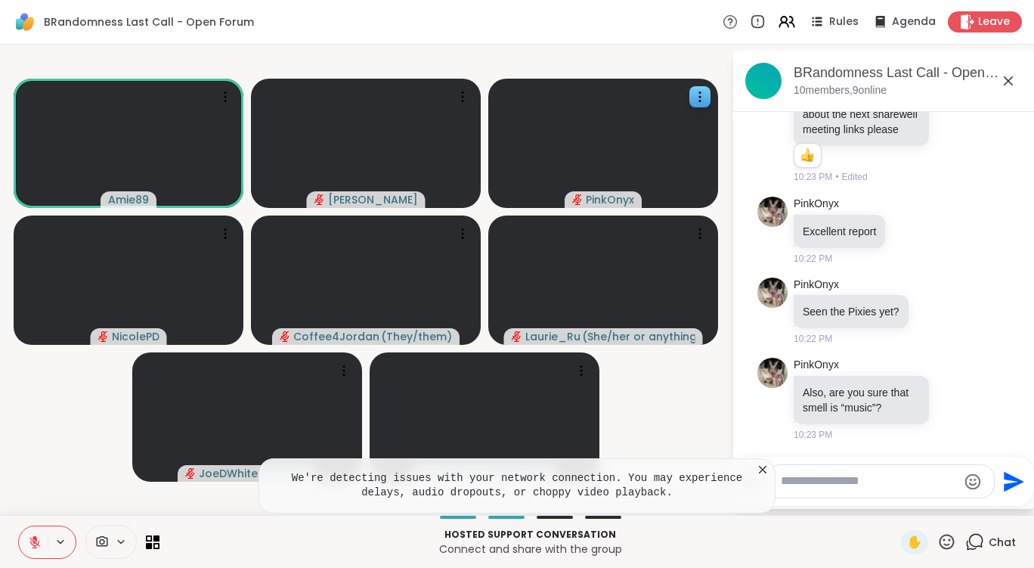
click at [752, 466] on div "We're detecting issues with your network connection. You may experience delays,…" at bounding box center [517, 485] width 517 height 55
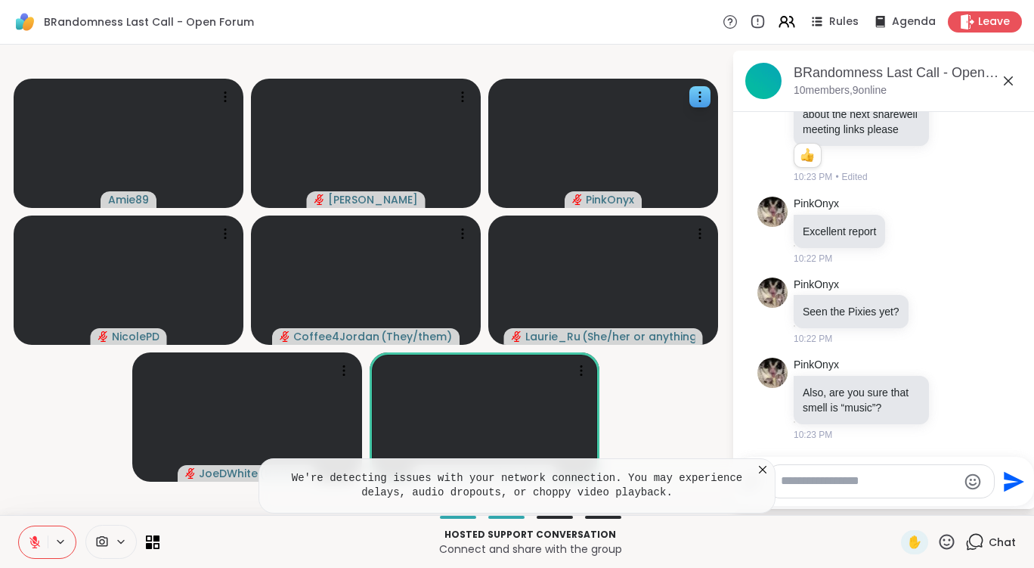
click at [761, 472] on icon at bounding box center [763, 470] width 8 height 8
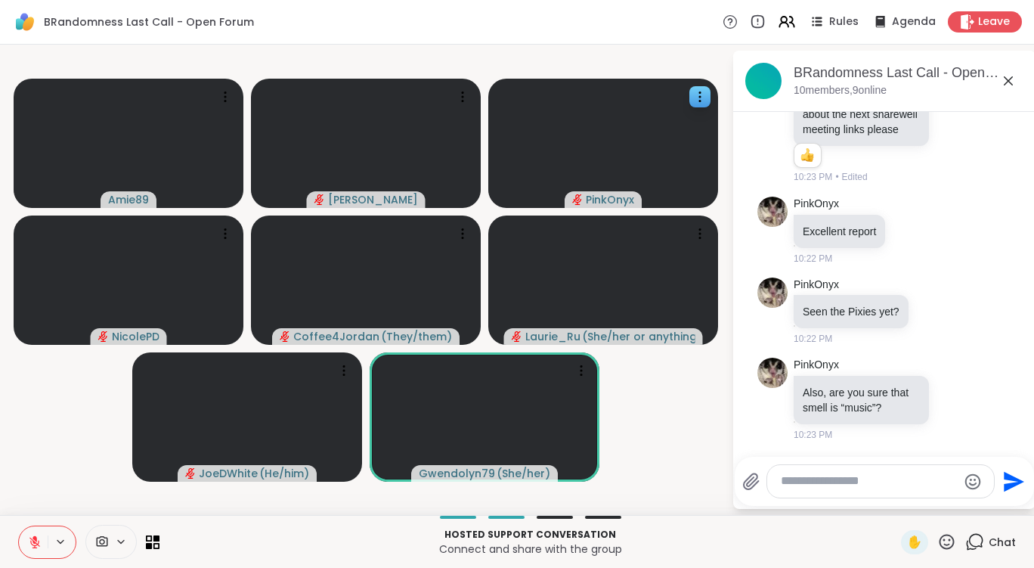
click at [858, 476] on textarea "Type your message" at bounding box center [869, 481] width 176 height 16
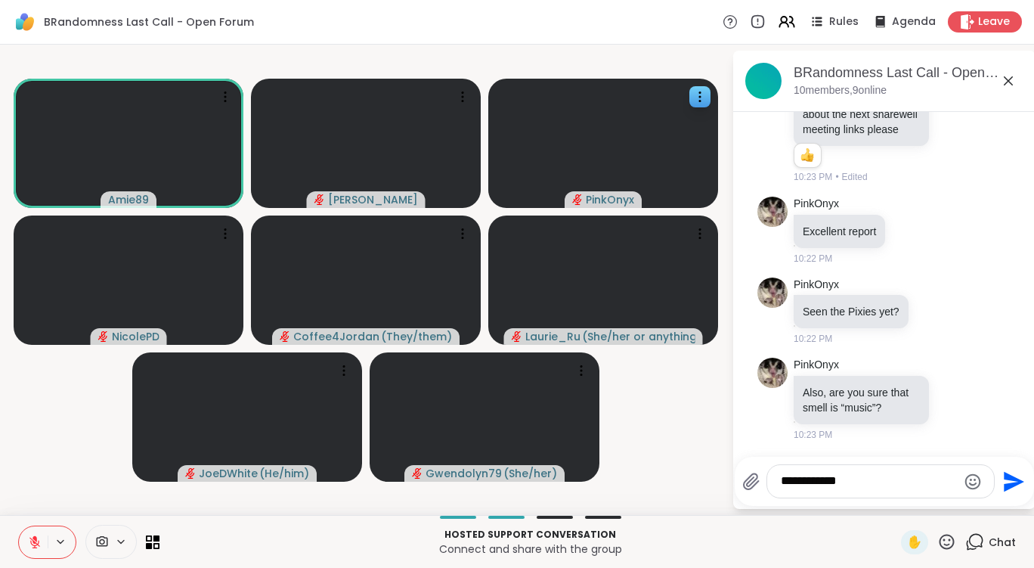
type textarea "**********"
click at [1000, 480] on icon "Send" at bounding box center [1012, 482] width 24 height 24
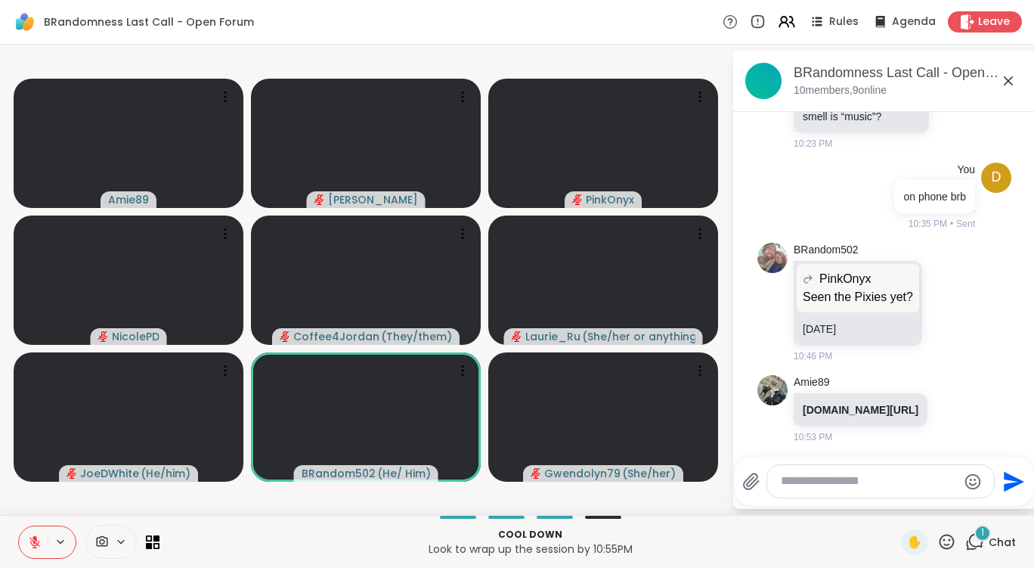
scroll to position [2667, 0]
